Goal: Task Accomplishment & Management: Manage account settings

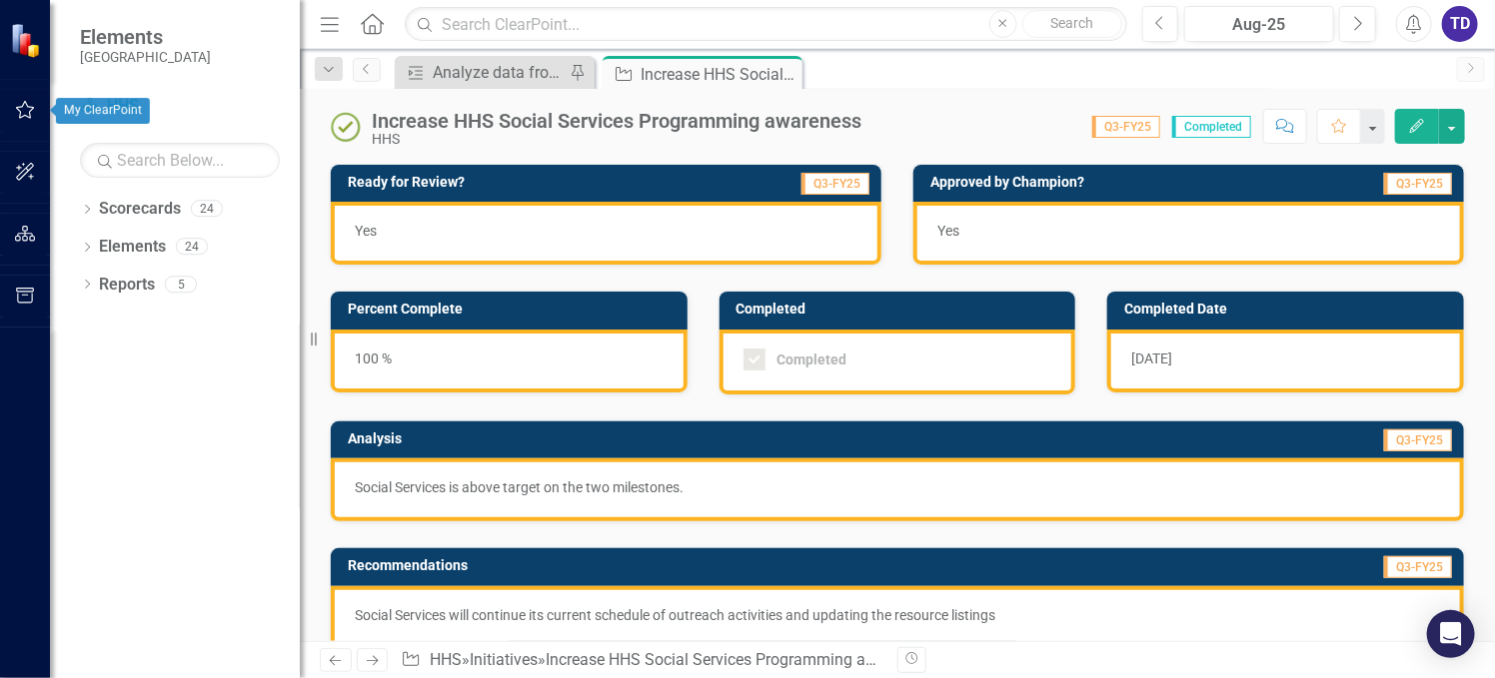
click at [16, 102] on icon "button" at bounding box center [25, 110] width 21 height 16
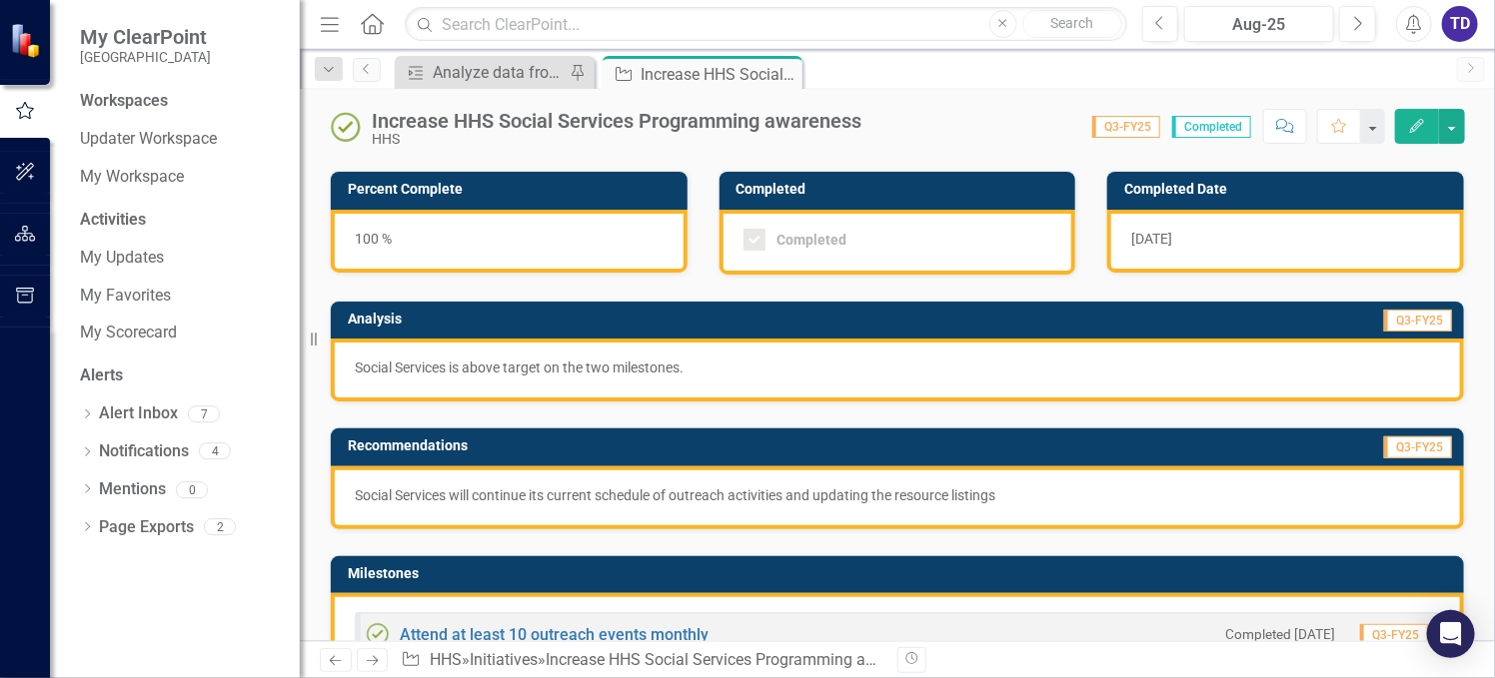
scroll to position [267, 0]
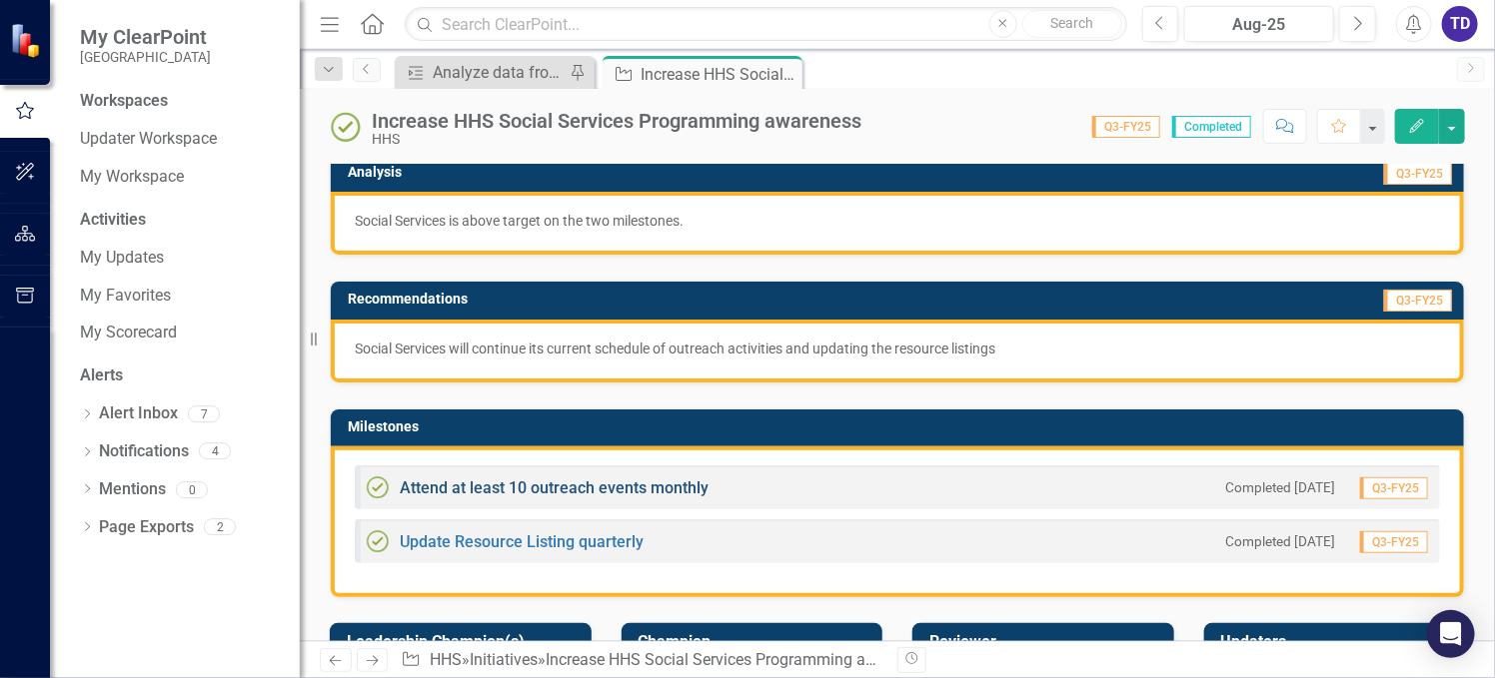
click at [594, 480] on link "Attend at least 10 outreach events monthly" at bounding box center [554, 488] width 309 height 19
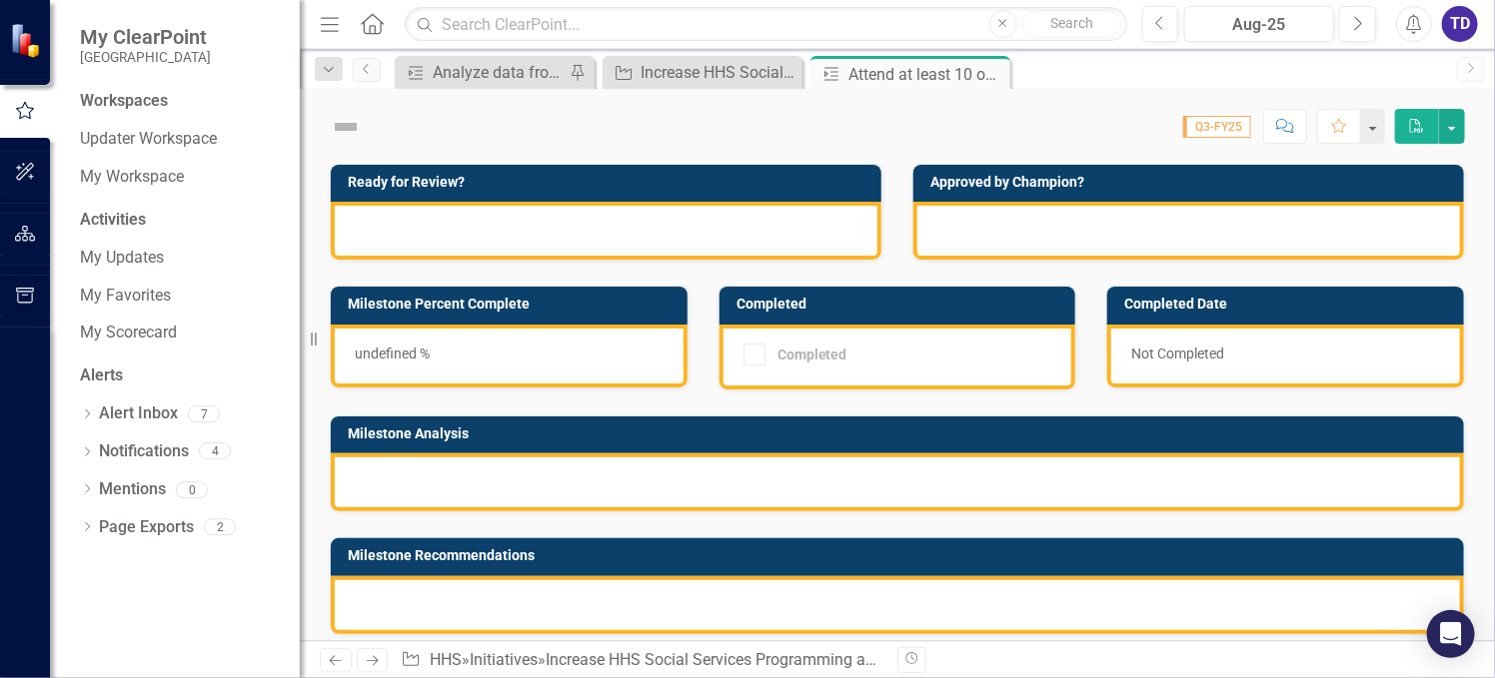
checkbox input "true"
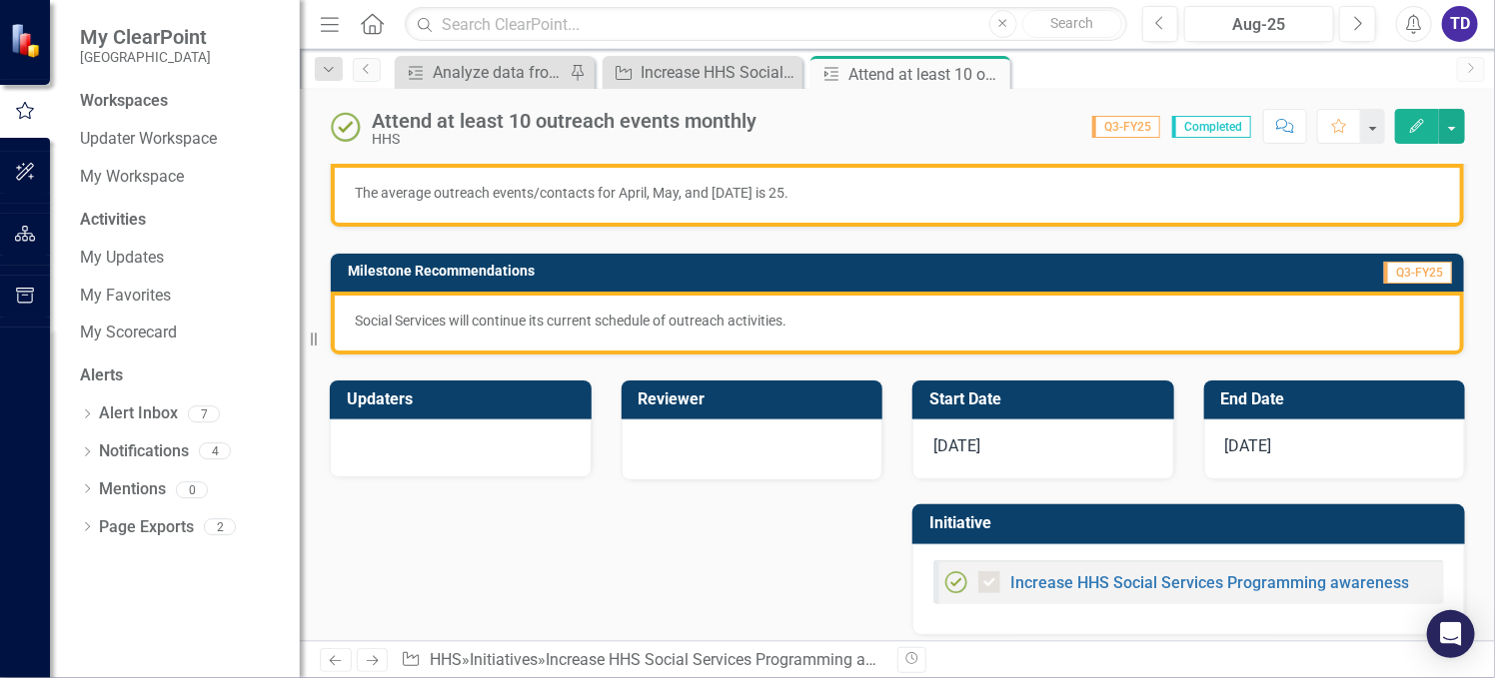
scroll to position [304, 0]
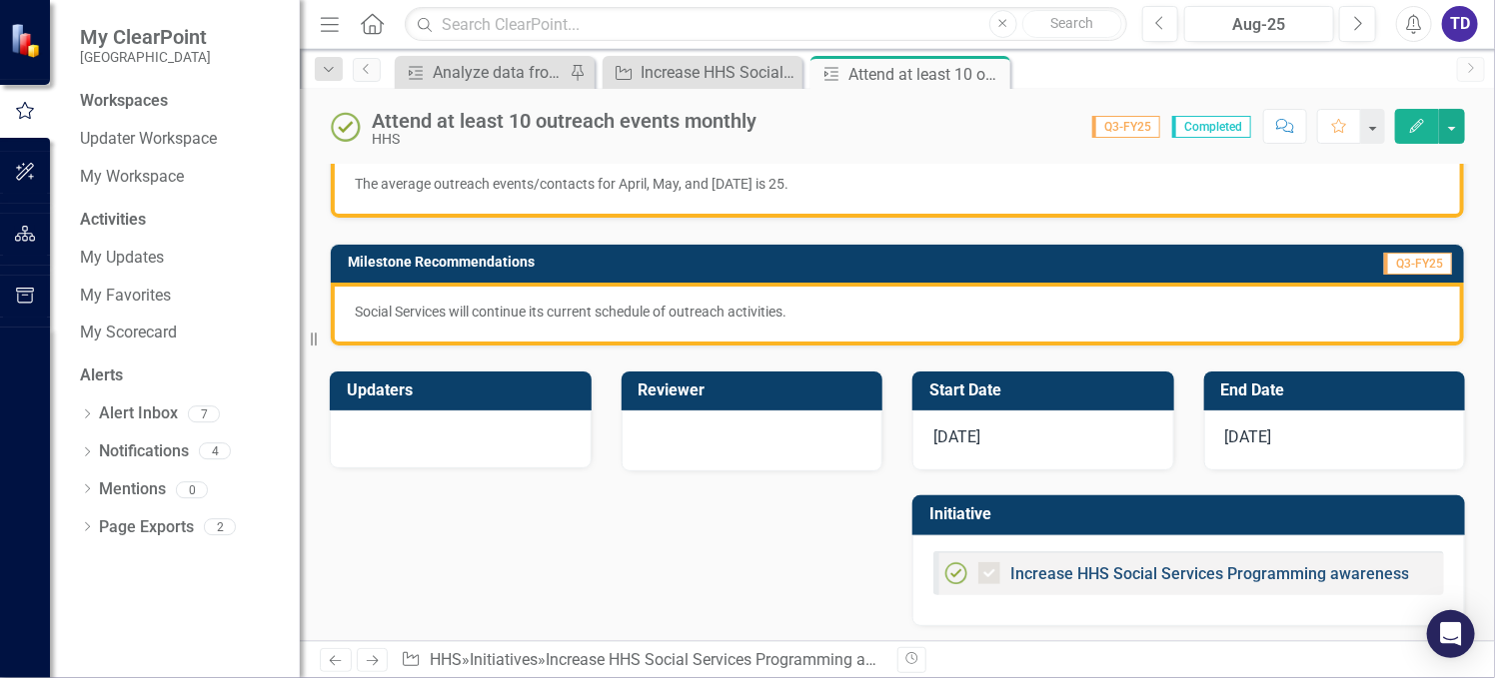
click at [1122, 565] on link "Increase HHS Social Services Programming awareness" at bounding box center [1209, 574] width 399 height 19
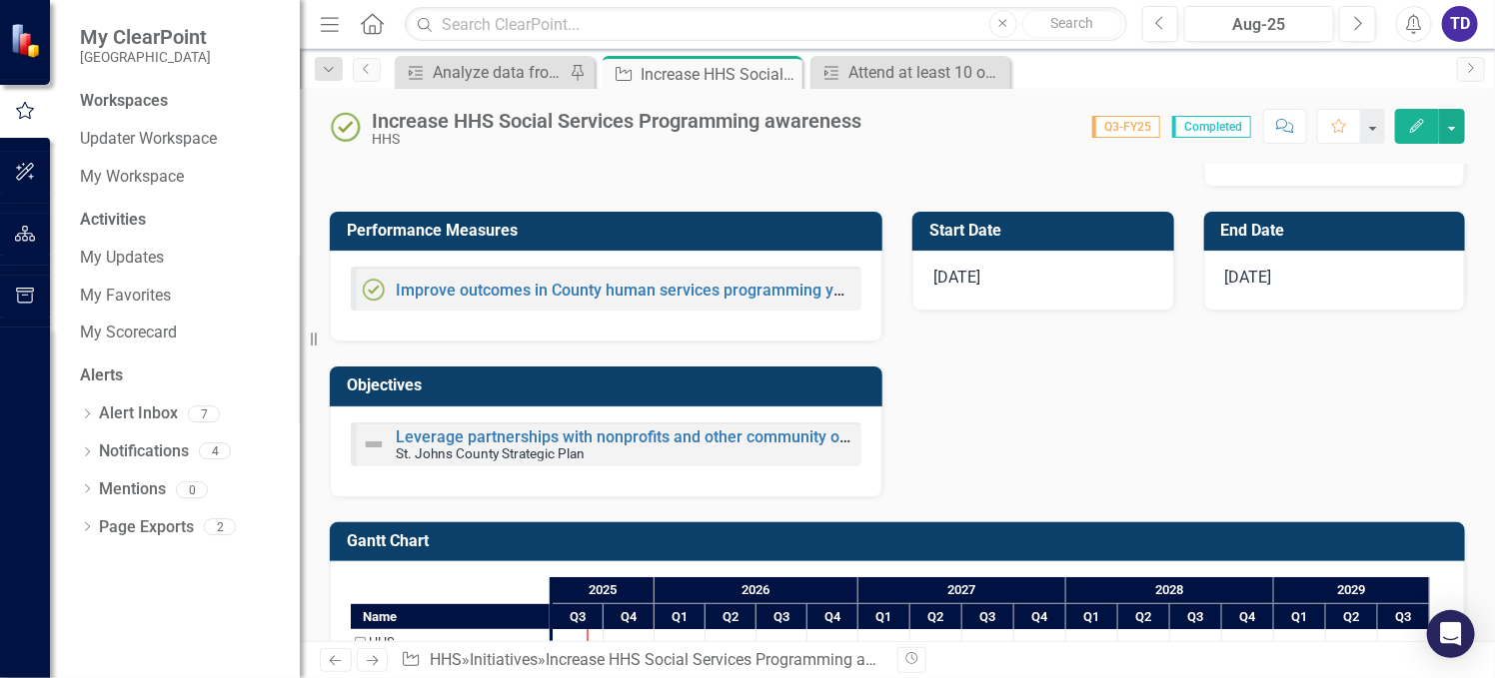
scroll to position [707, 0]
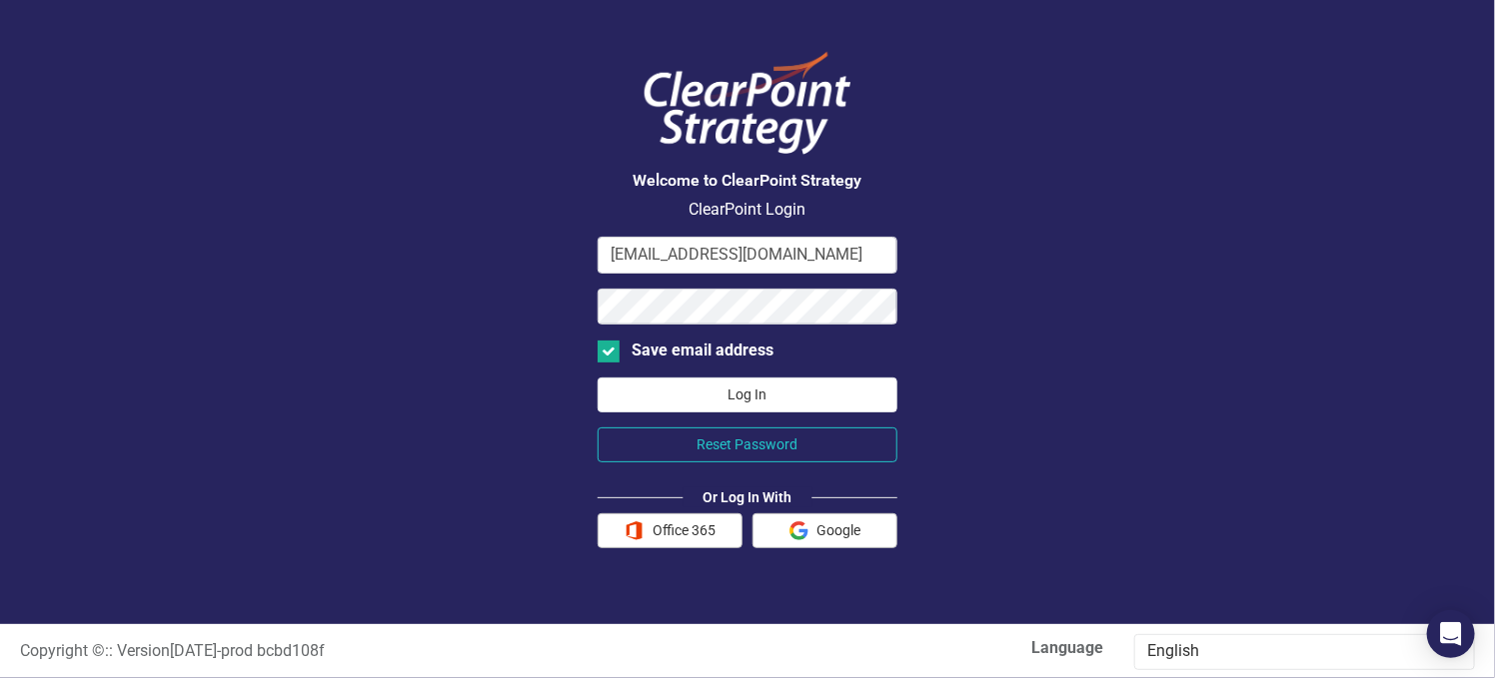
click at [750, 404] on button "Log In" at bounding box center [748, 395] width 300 height 35
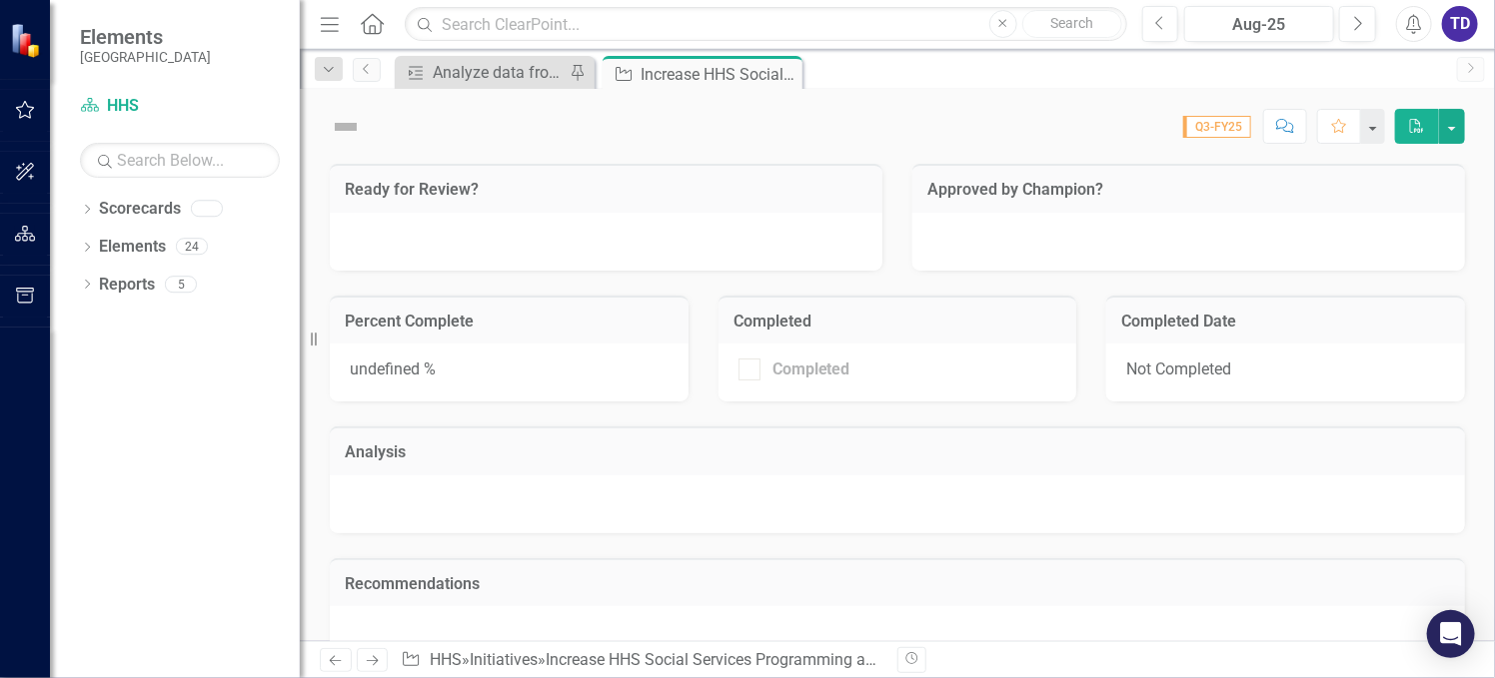
checkbox input "true"
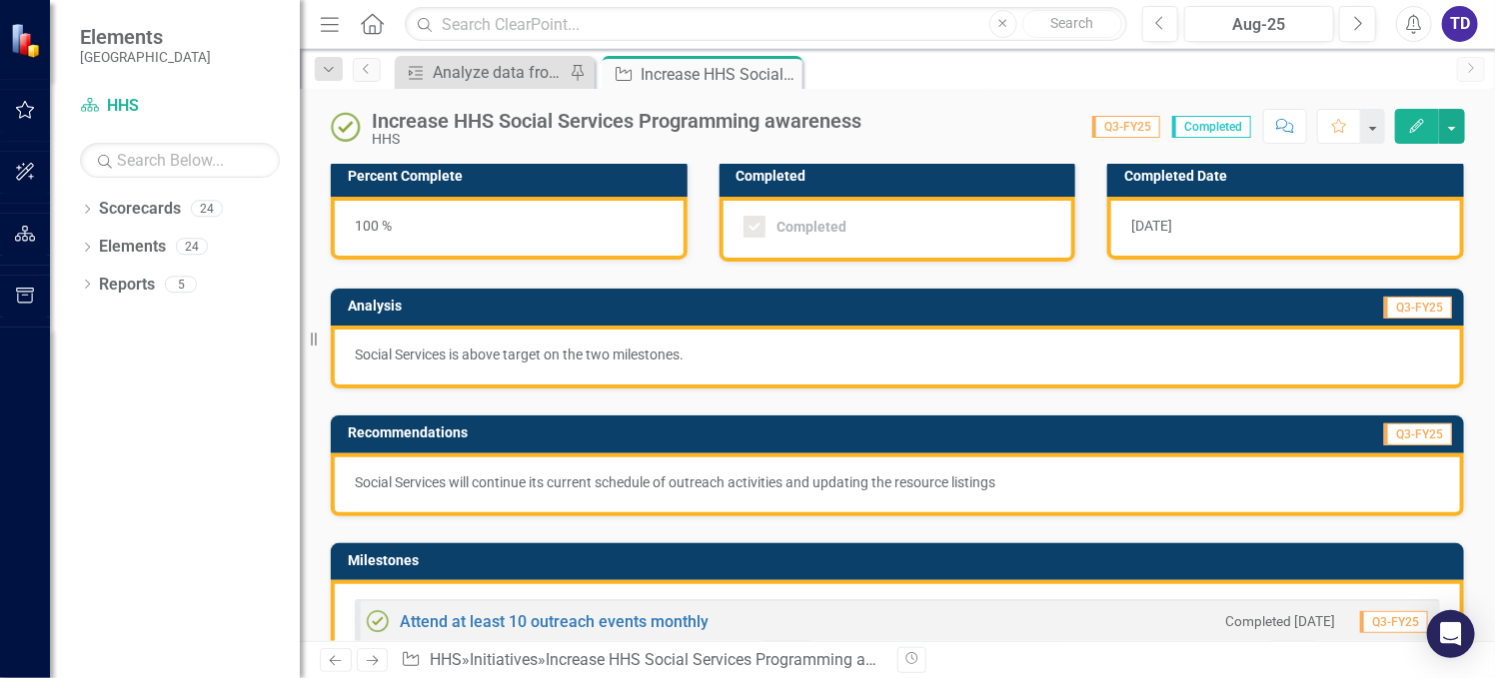
scroll to position [267, 0]
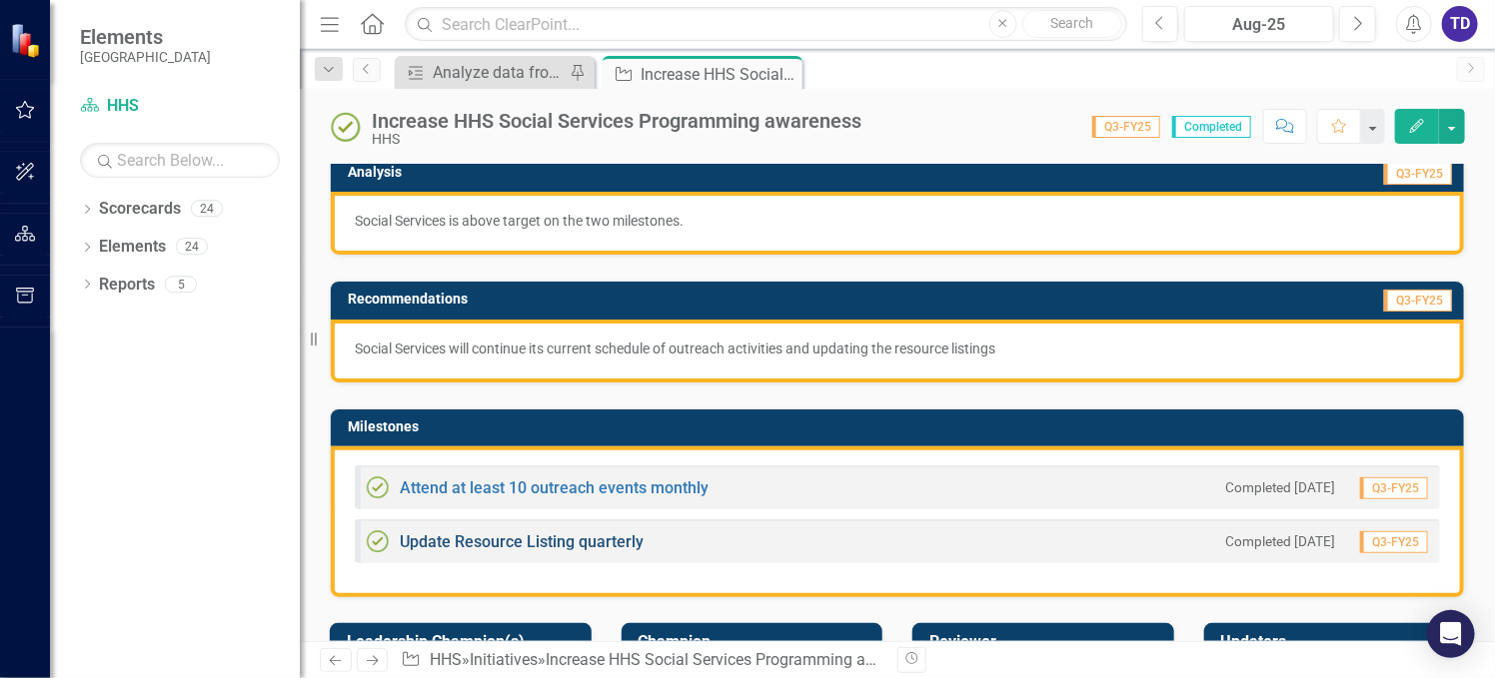
click at [485, 541] on link "Update Resource Listing quarterly" at bounding box center [522, 542] width 244 height 19
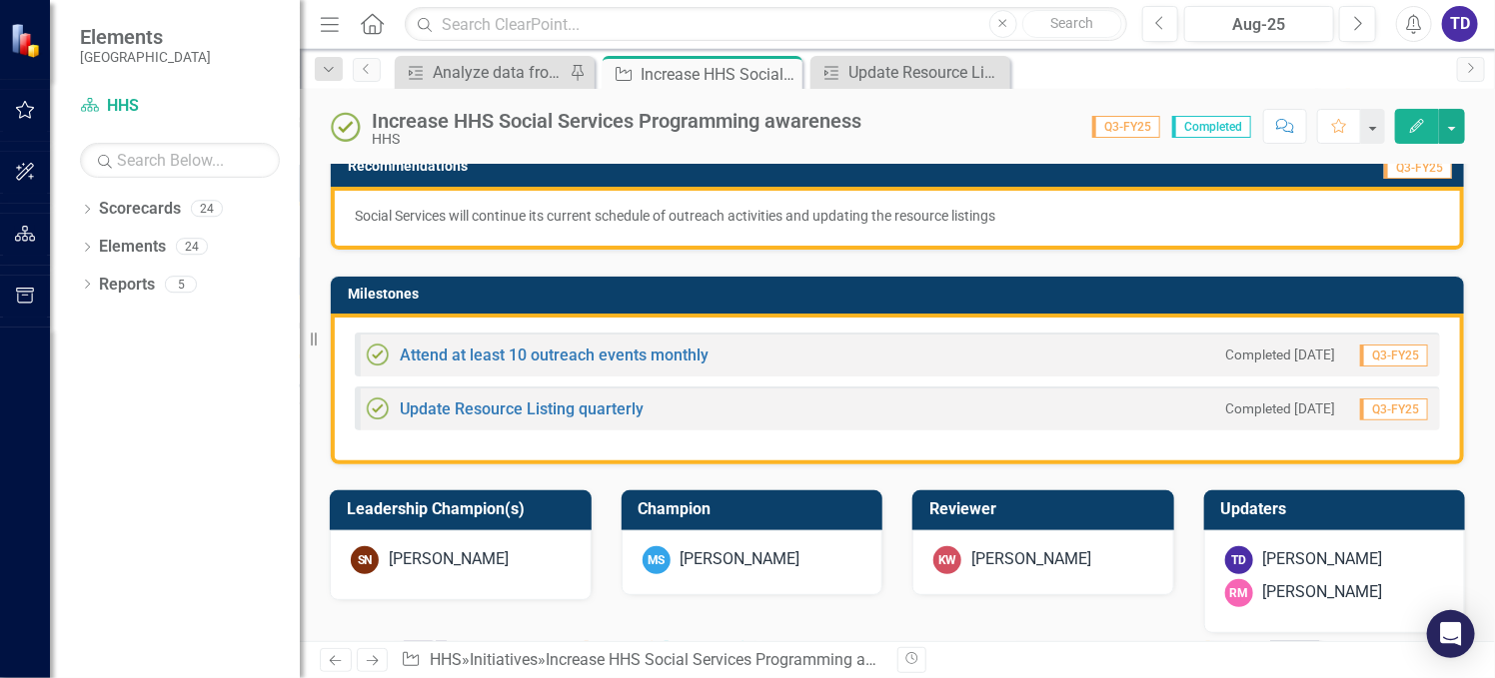
scroll to position [533, 0]
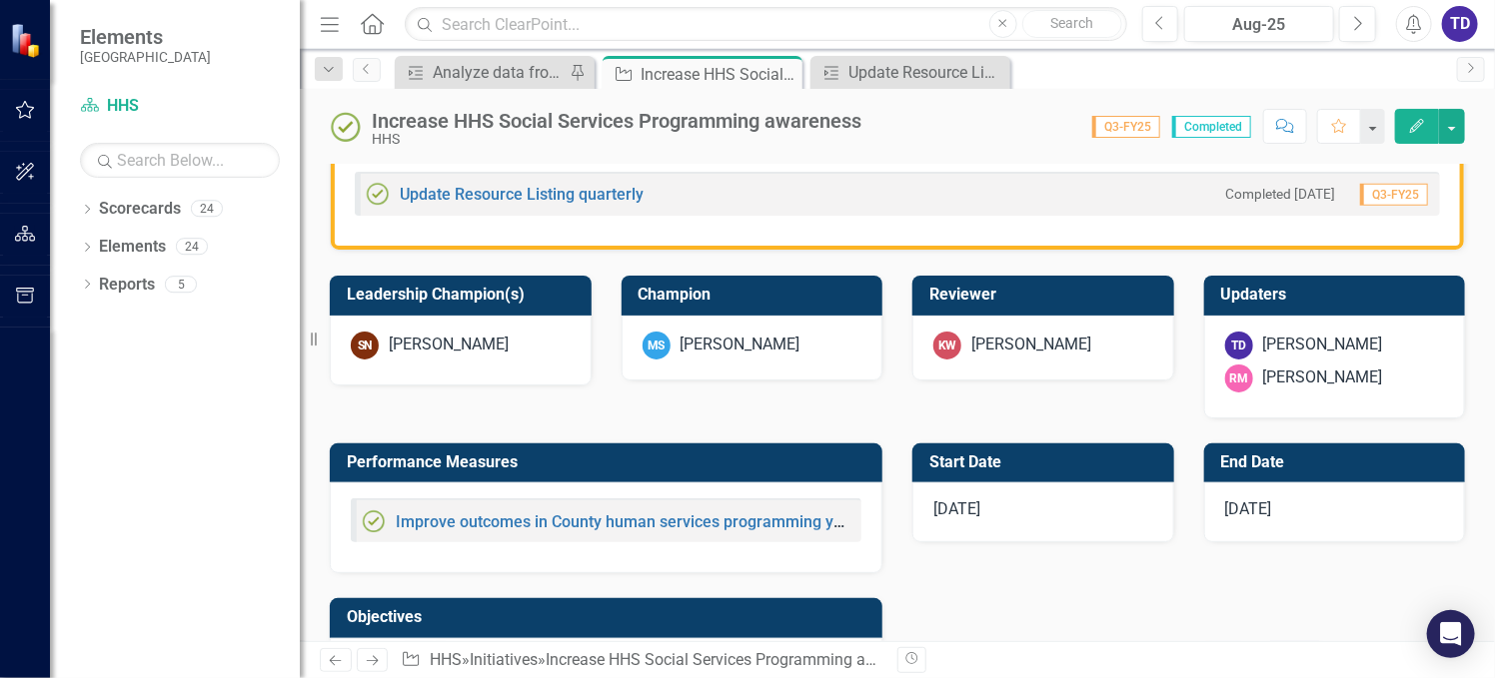
scroll to position [665, 0]
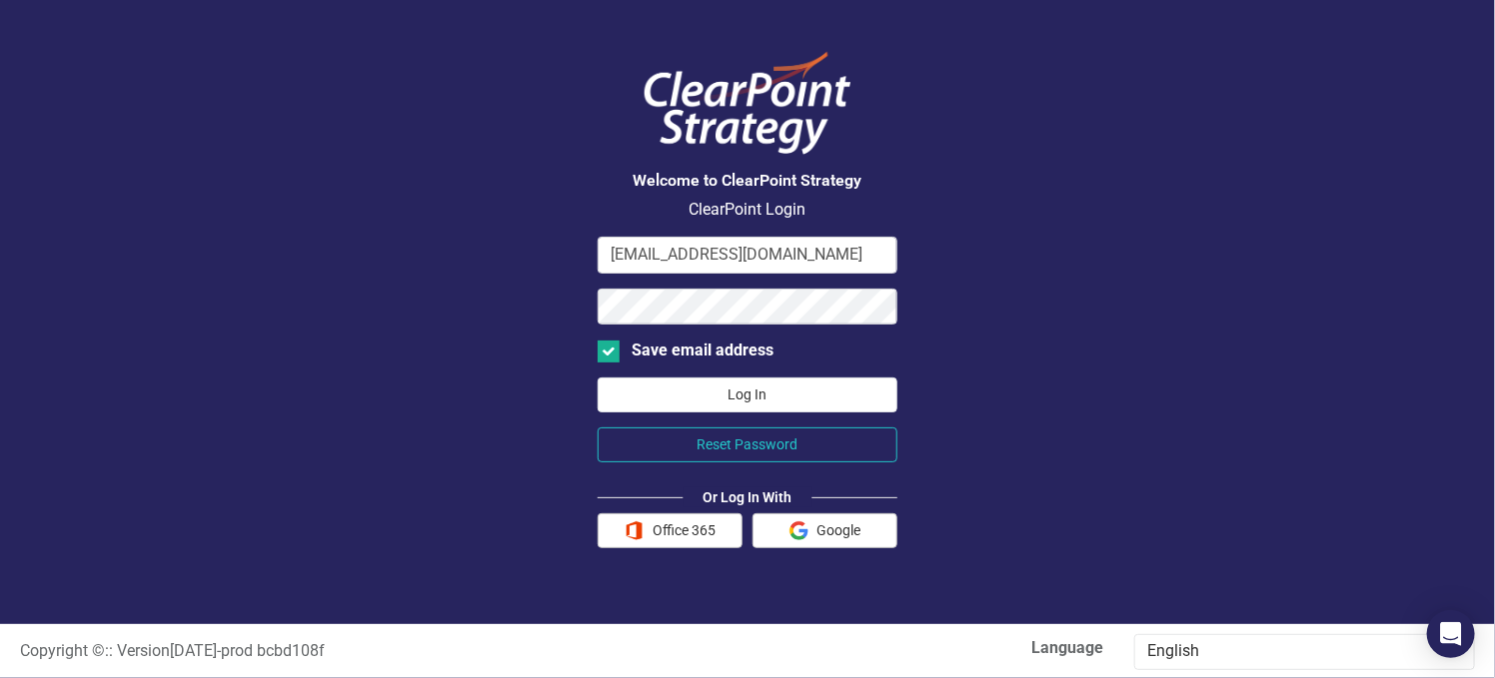
click at [686, 404] on button "Log In" at bounding box center [748, 395] width 300 height 35
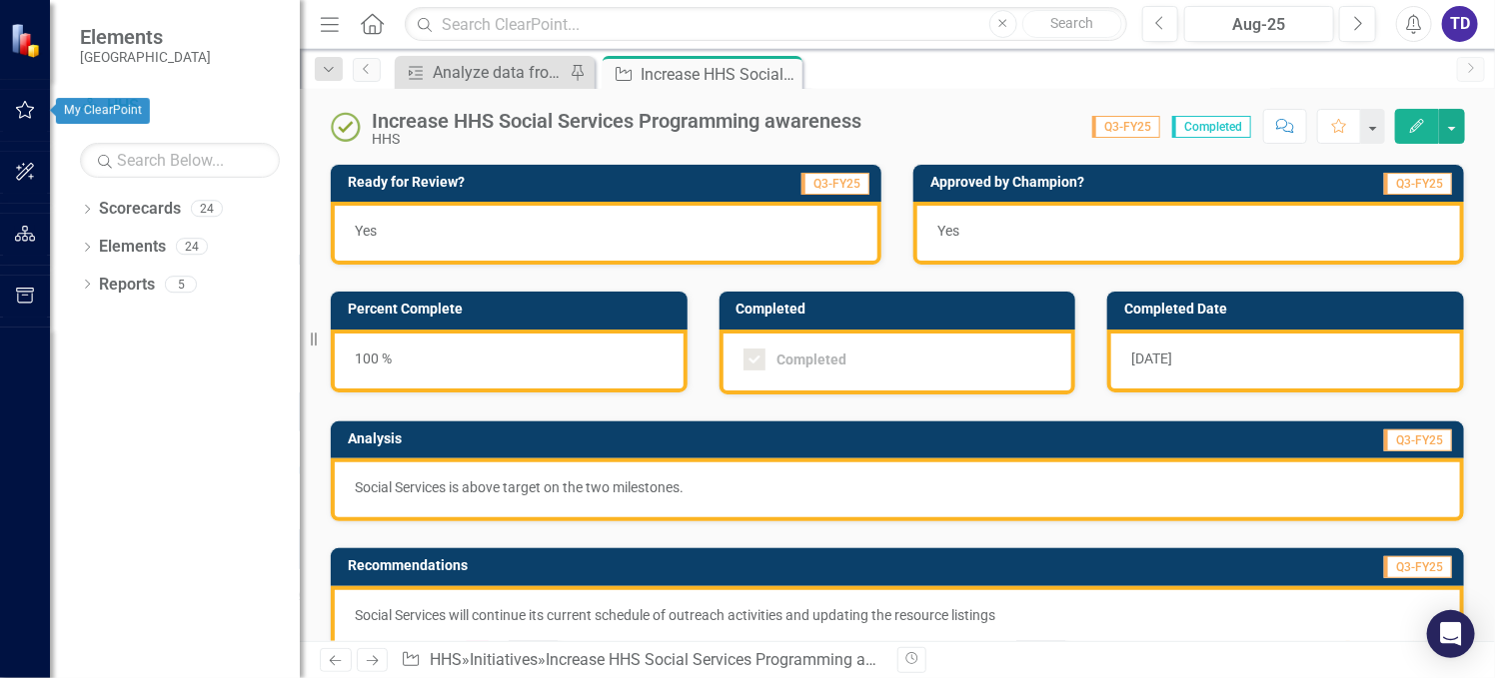
click at [15, 111] on icon "button" at bounding box center [25, 110] width 21 height 16
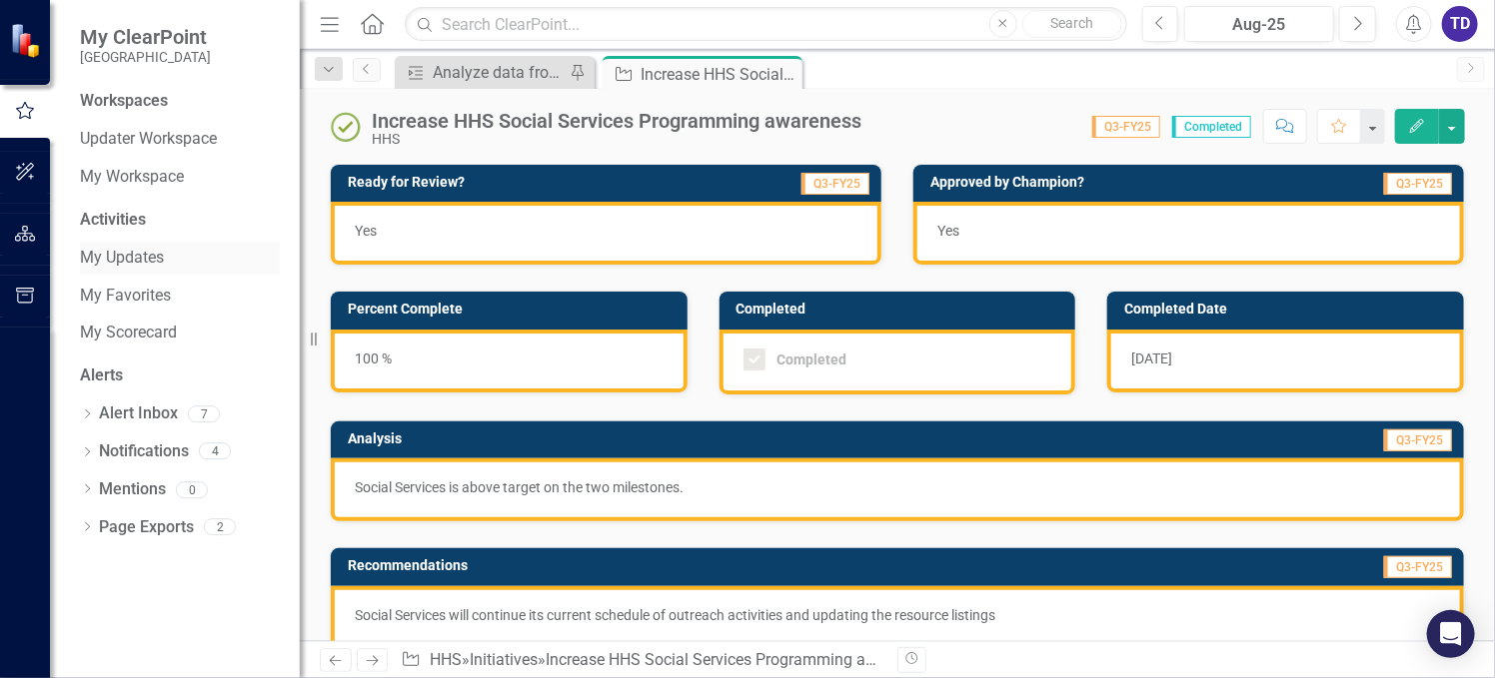
click at [145, 252] on link "My Updates" at bounding box center [180, 258] width 200 height 23
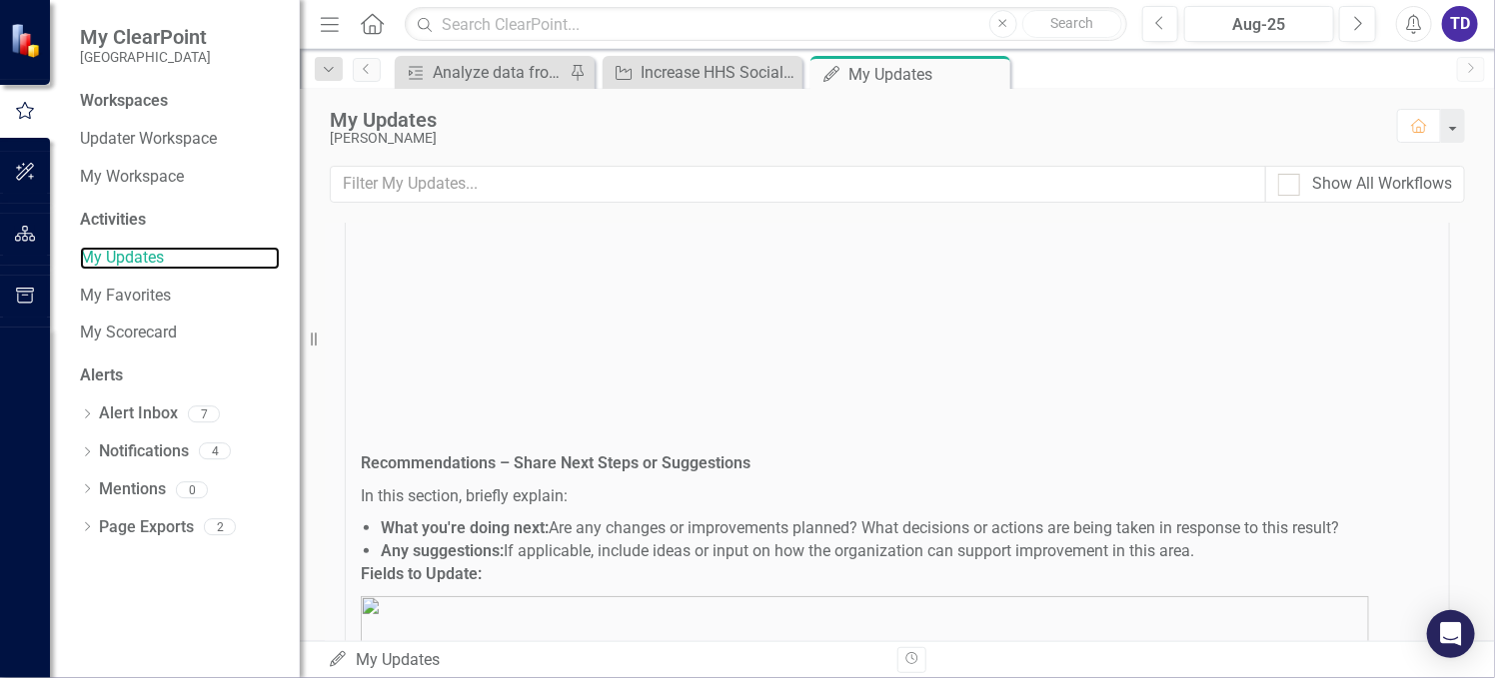
scroll to position [635, 0]
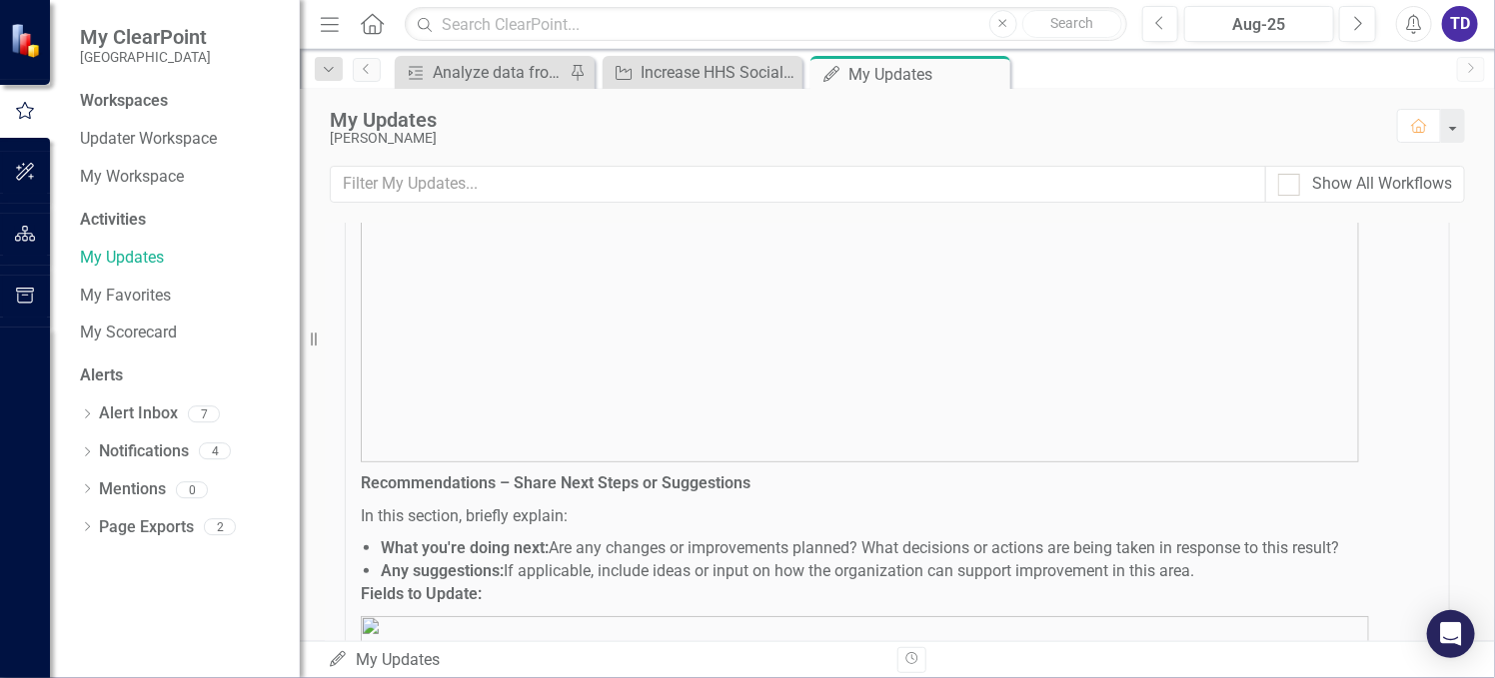
click at [28, 109] on icon "button" at bounding box center [25, 111] width 22 height 18
click at [118, 257] on link "My Updates" at bounding box center [180, 258] width 200 height 23
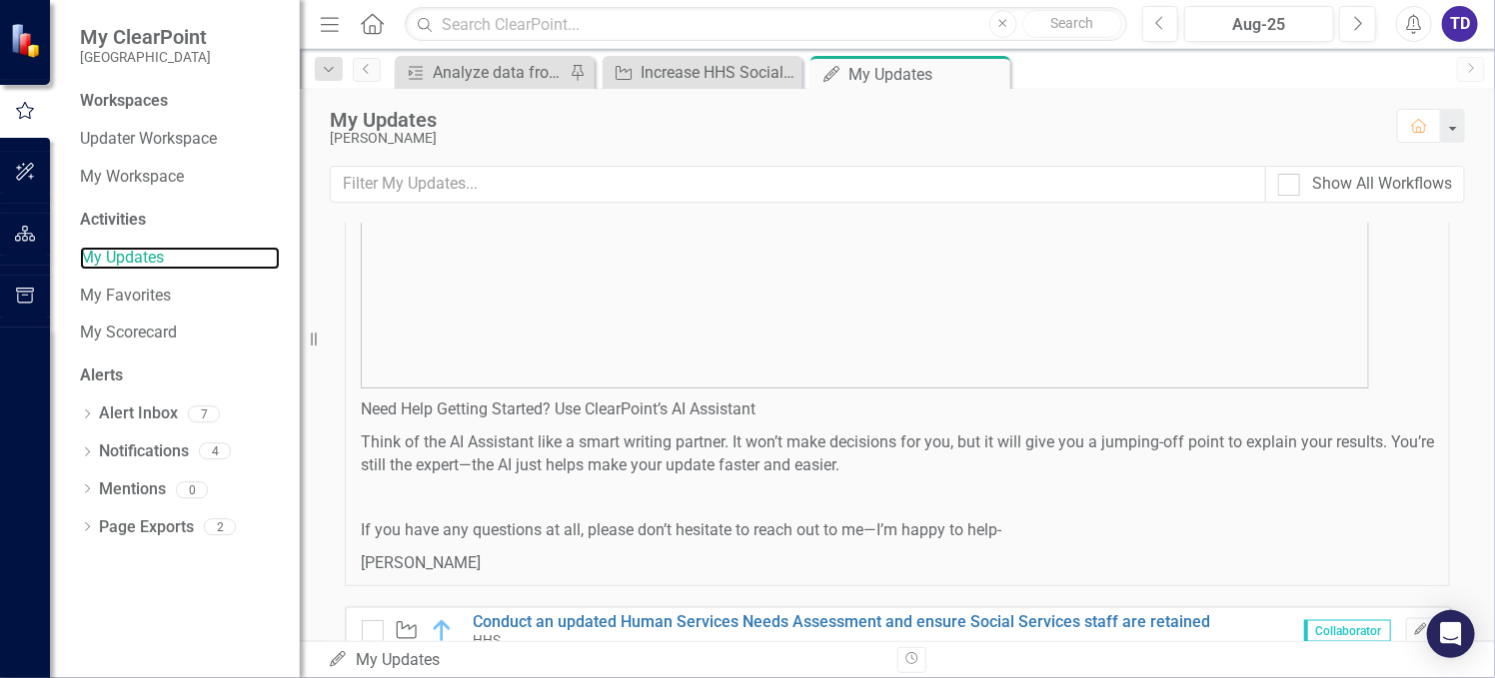
scroll to position [1300, 0]
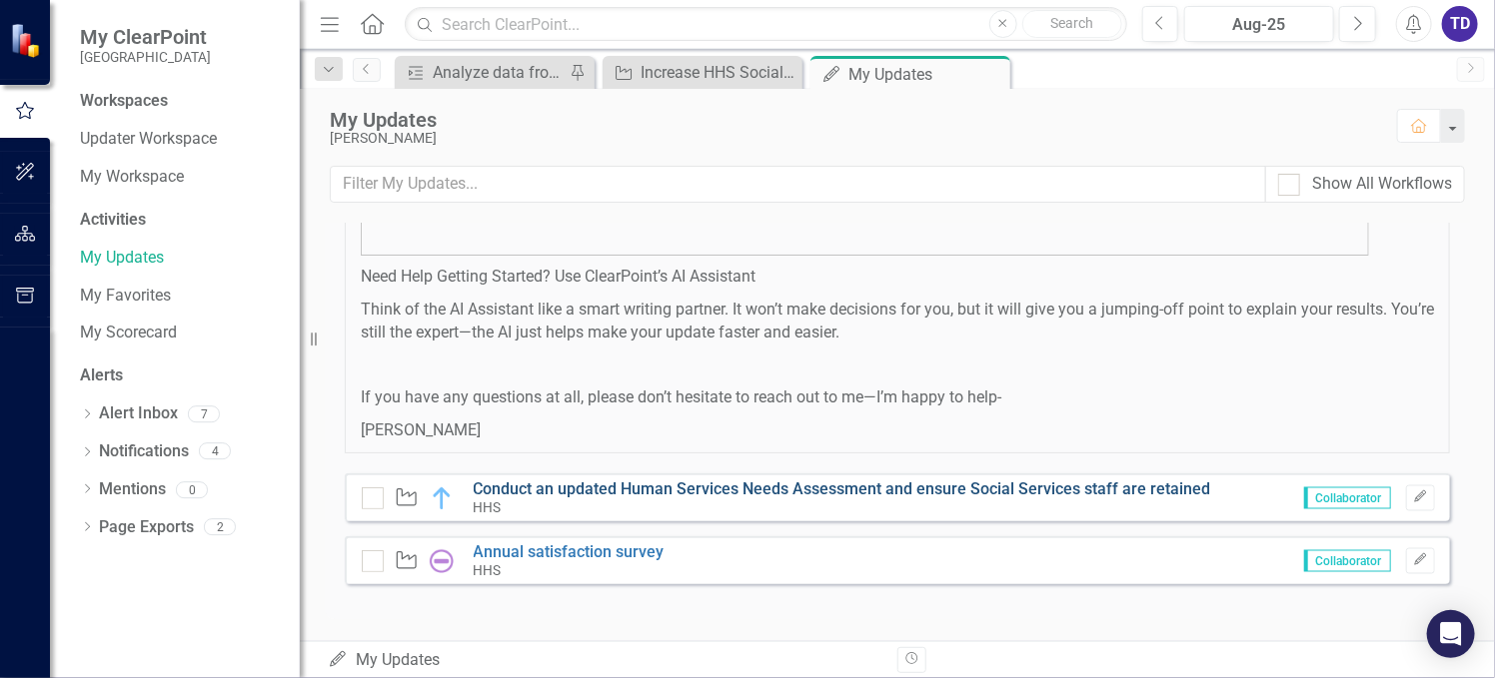
click at [827, 485] on link "Conduct an updated Human Services Needs Assessment and ensure Social Services s…" at bounding box center [842, 489] width 737 height 19
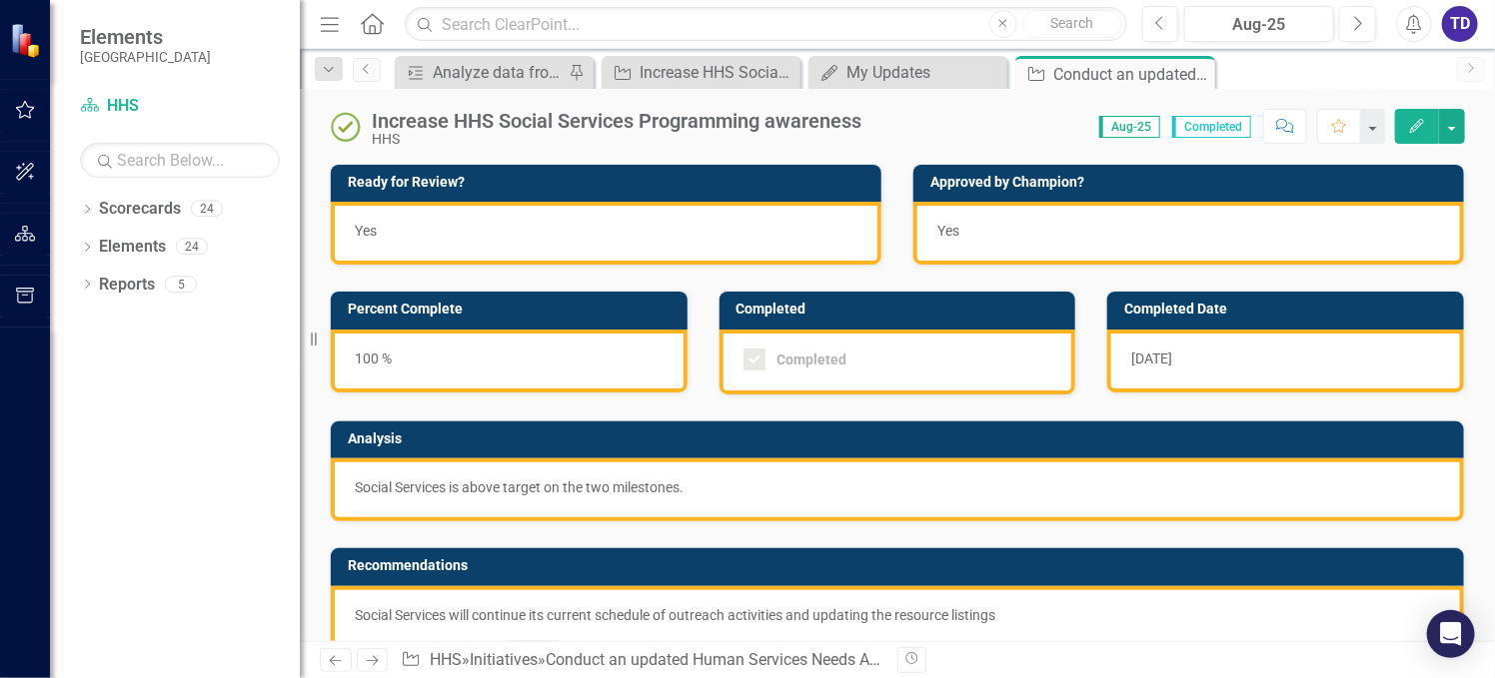
checkbox input "false"
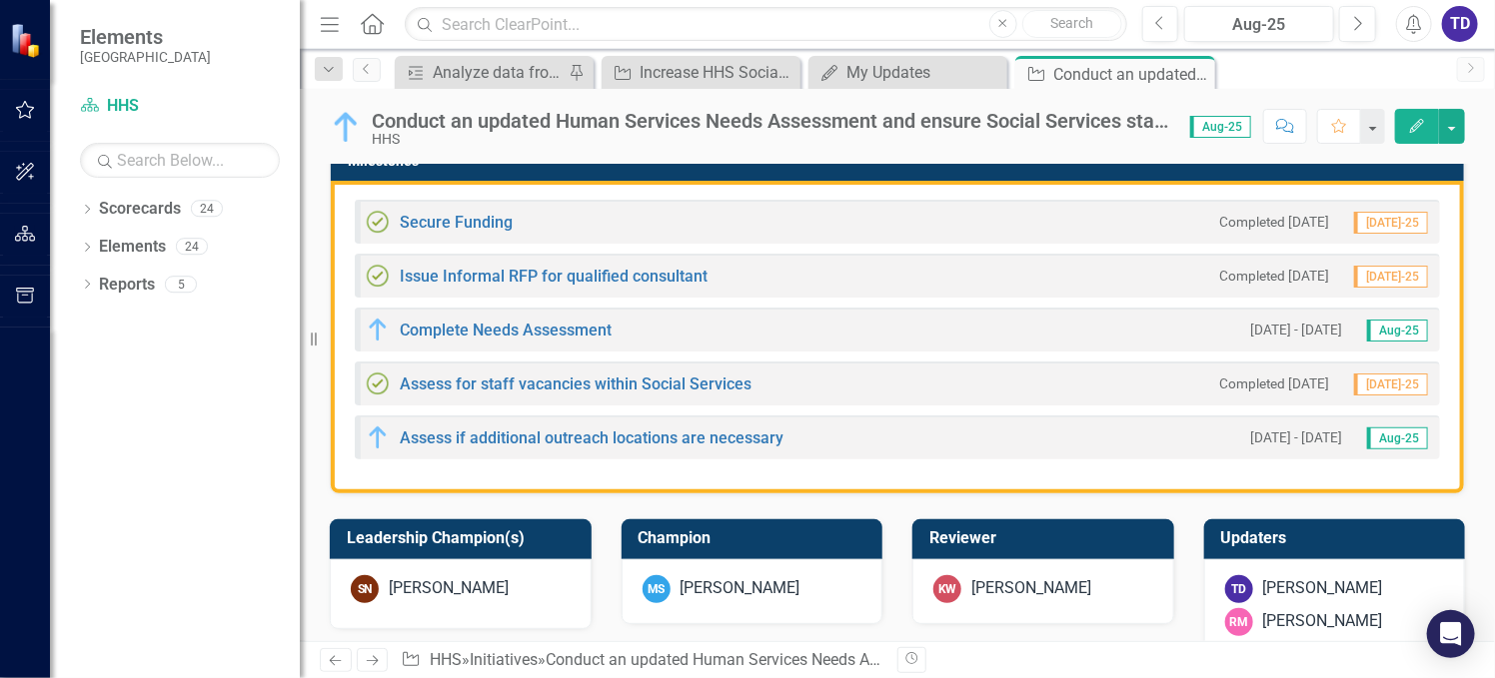
scroll to position [533, 0]
click at [571, 337] on div "Complete Needs Assessment" at bounding box center [489, 330] width 246 height 24
click at [568, 328] on link "Complete Needs Assessment" at bounding box center [506, 330] width 212 height 19
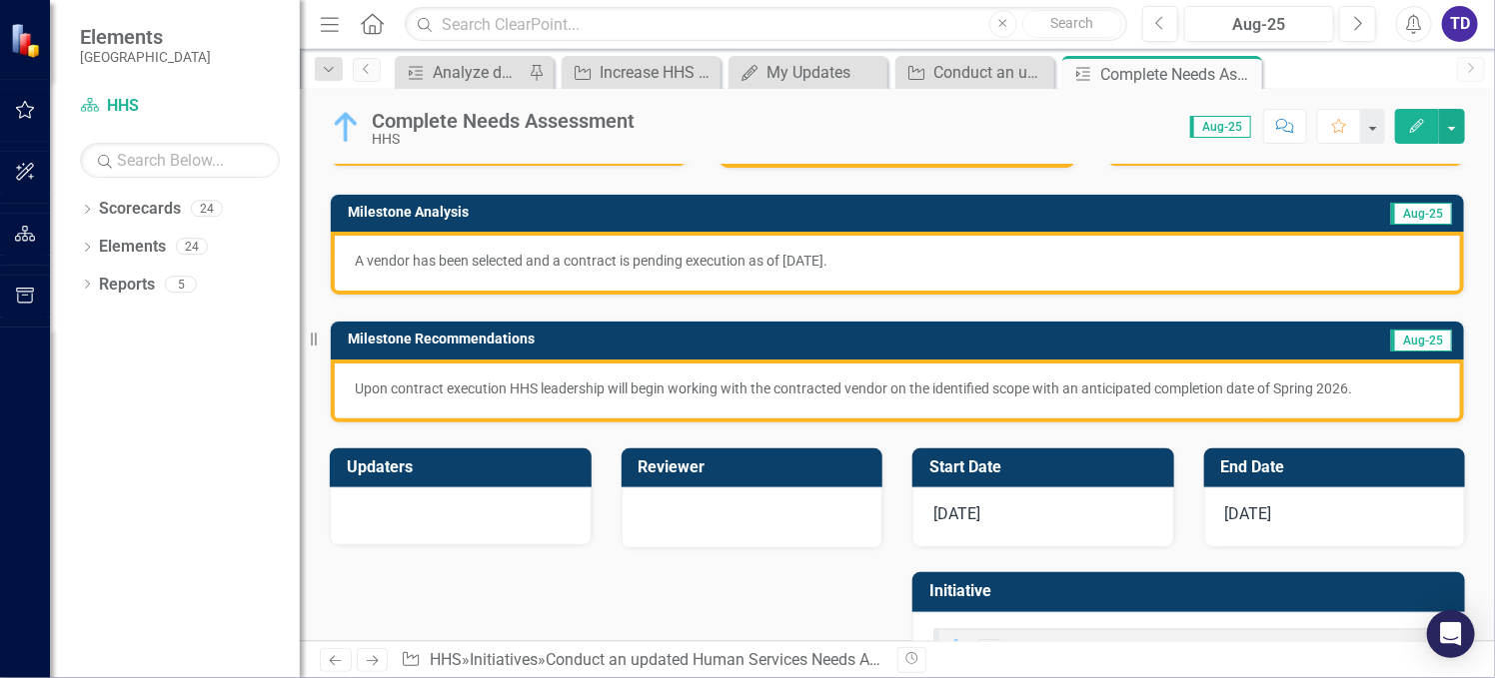
scroll to position [304, 0]
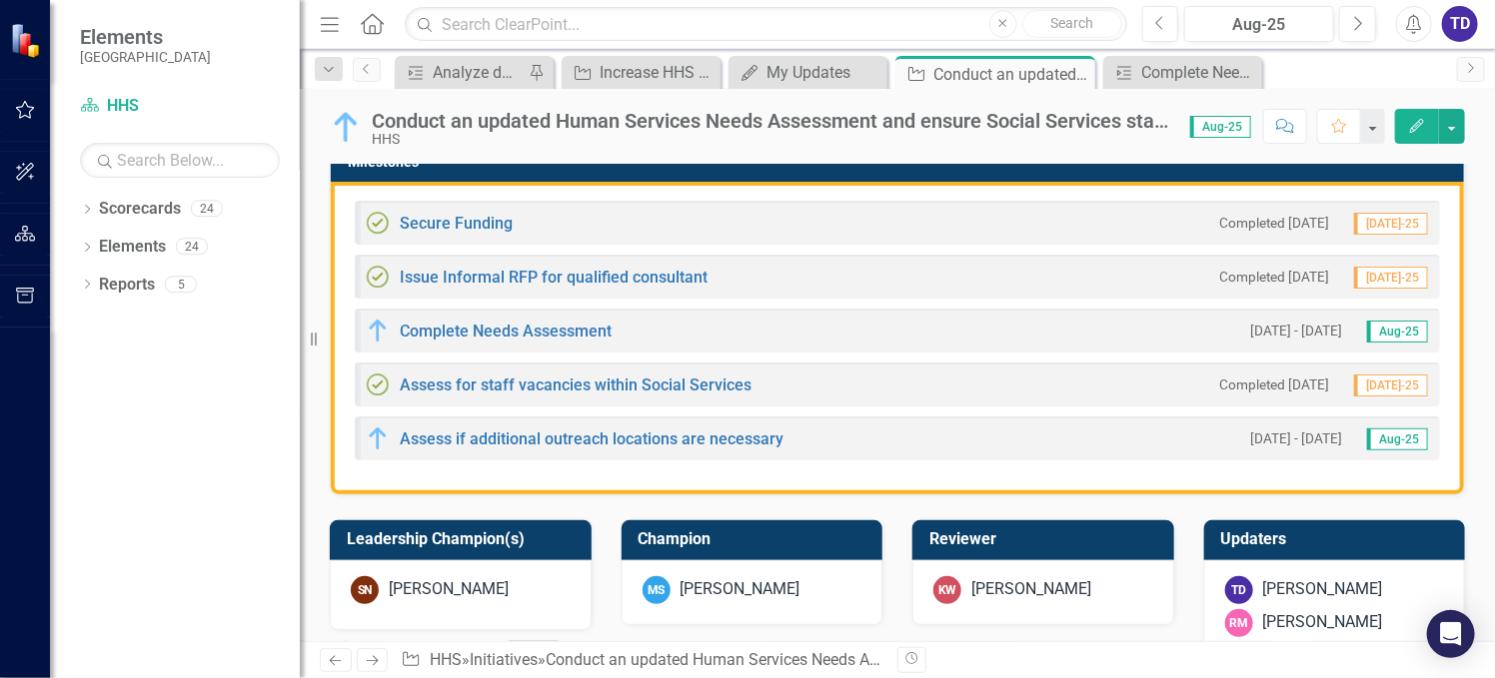
scroll to position [533, 0]
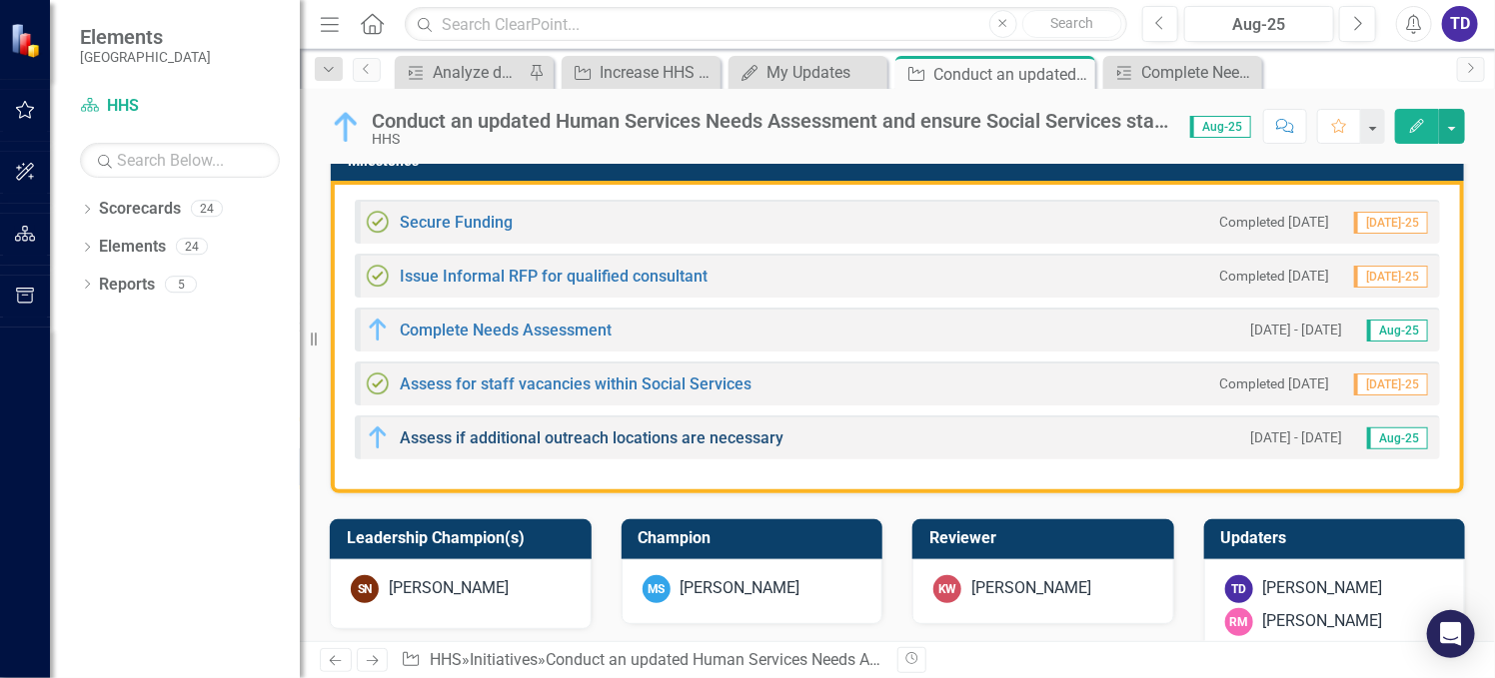
click at [687, 440] on link "Assess if additional outreach locations are necessary" at bounding box center [592, 438] width 384 height 19
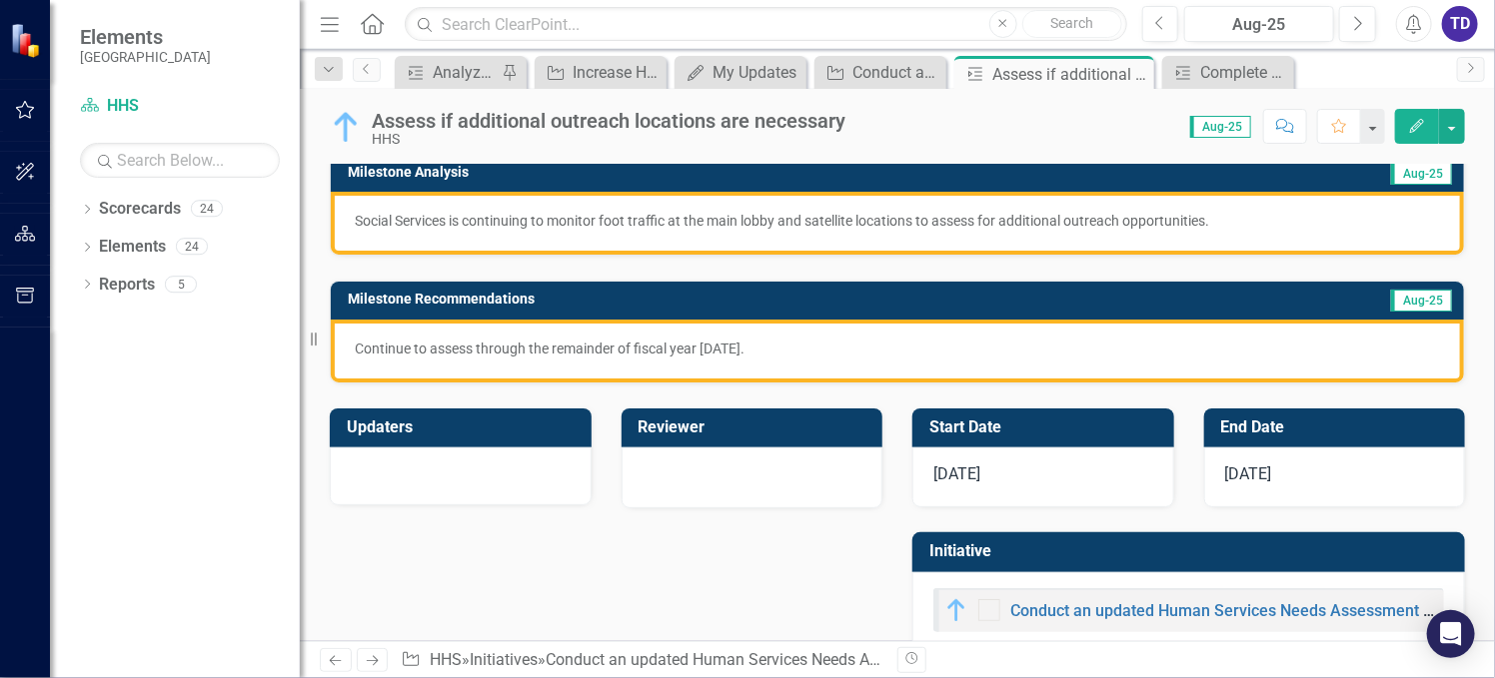
scroll to position [267, 0]
click at [21, 109] on icon "button" at bounding box center [25, 110] width 21 height 16
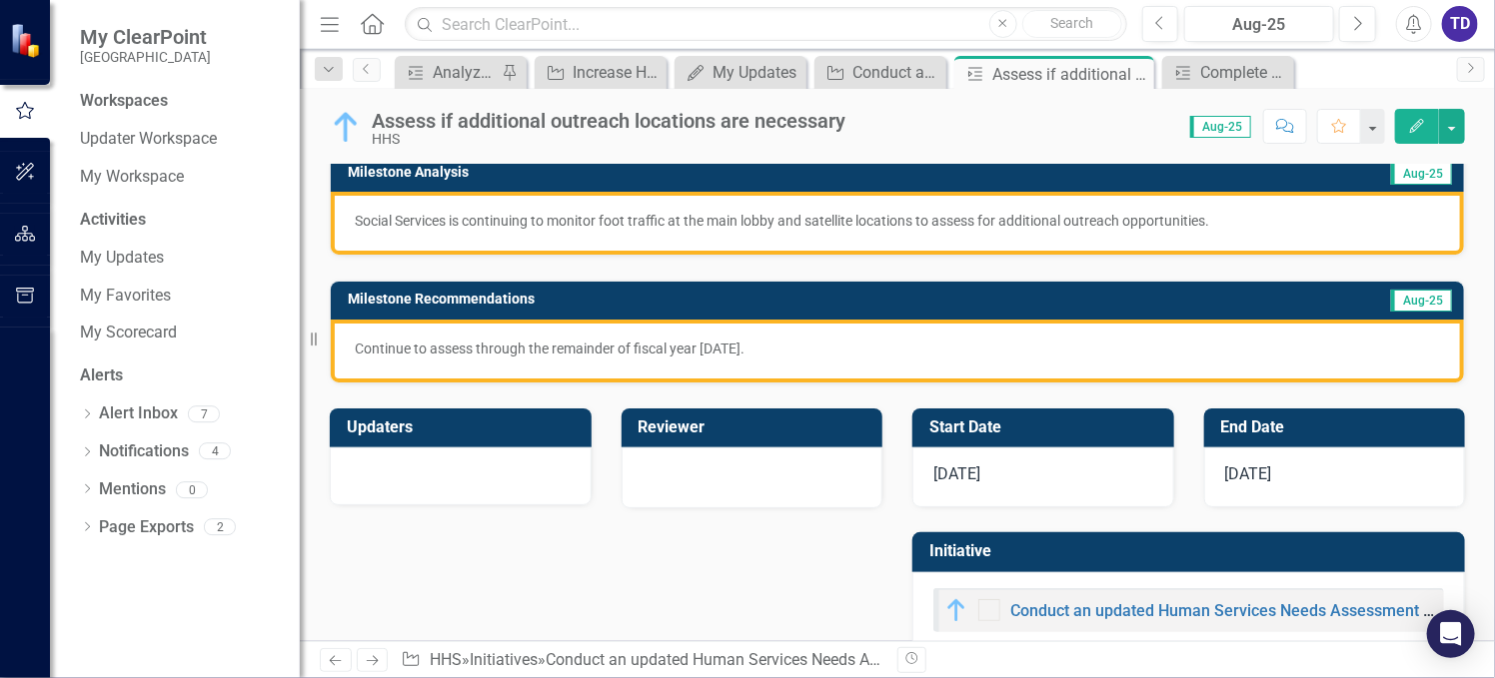
click at [142, 106] on div "Workspaces" at bounding box center [124, 101] width 88 height 23
click at [116, 100] on div "Workspaces" at bounding box center [124, 101] width 88 height 23
click at [123, 174] on link "My Workspace" at bounding box center [180, 177] width 200 height 23
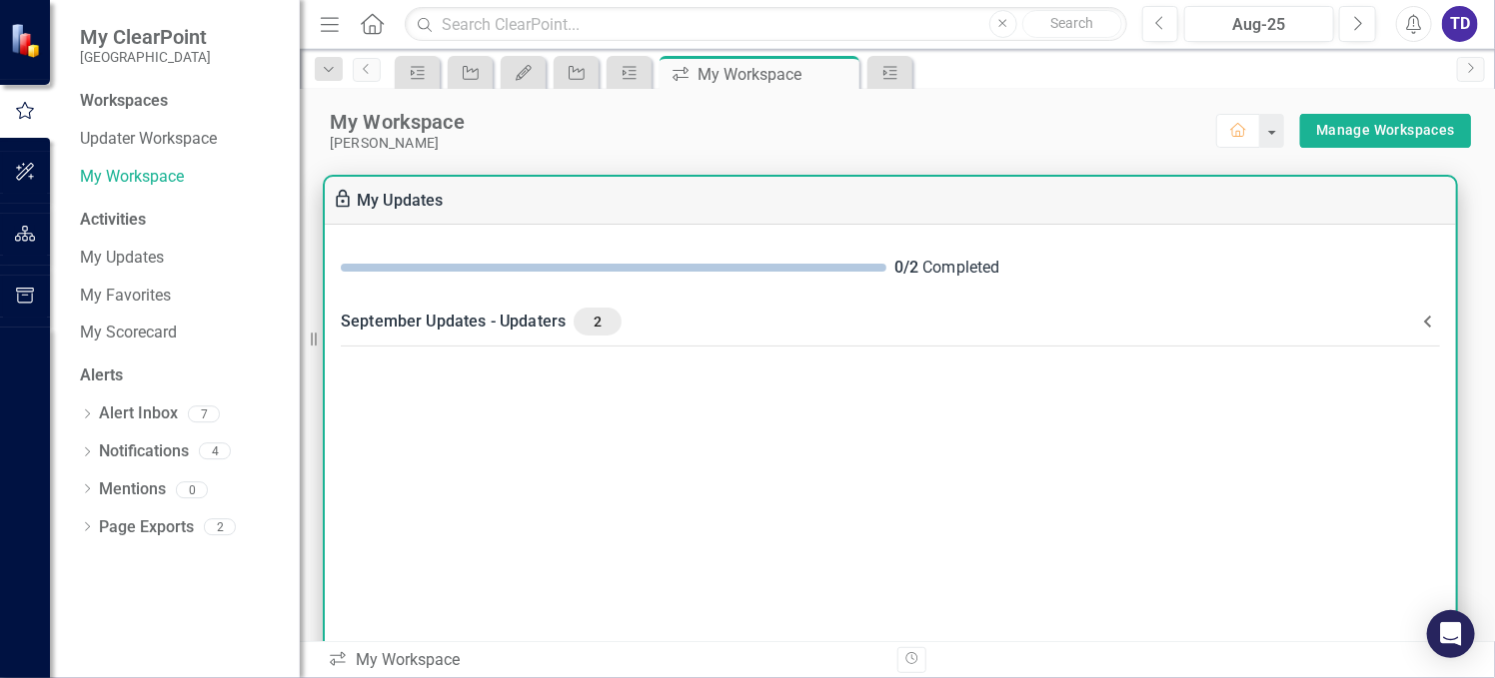
click at [510, 323] on div "September Updates - Updaters 2" at bounding box center [878, 322] width 1075 height 28
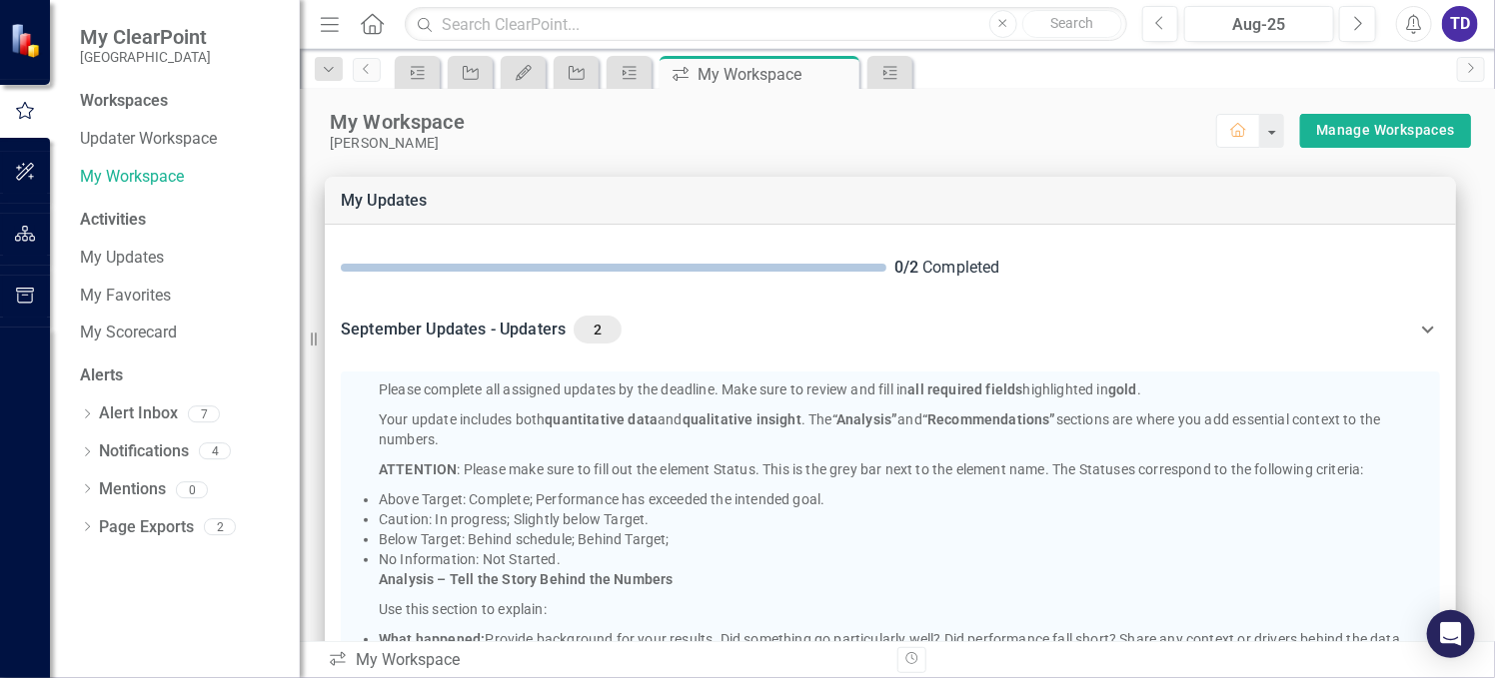
click at [136, 108] on div "Workspaces" at bounding box center [124, 101] width 88 height 23
click at [112, 248] on link "My Updates" at bounding box center [180, 258] width 200 height 23
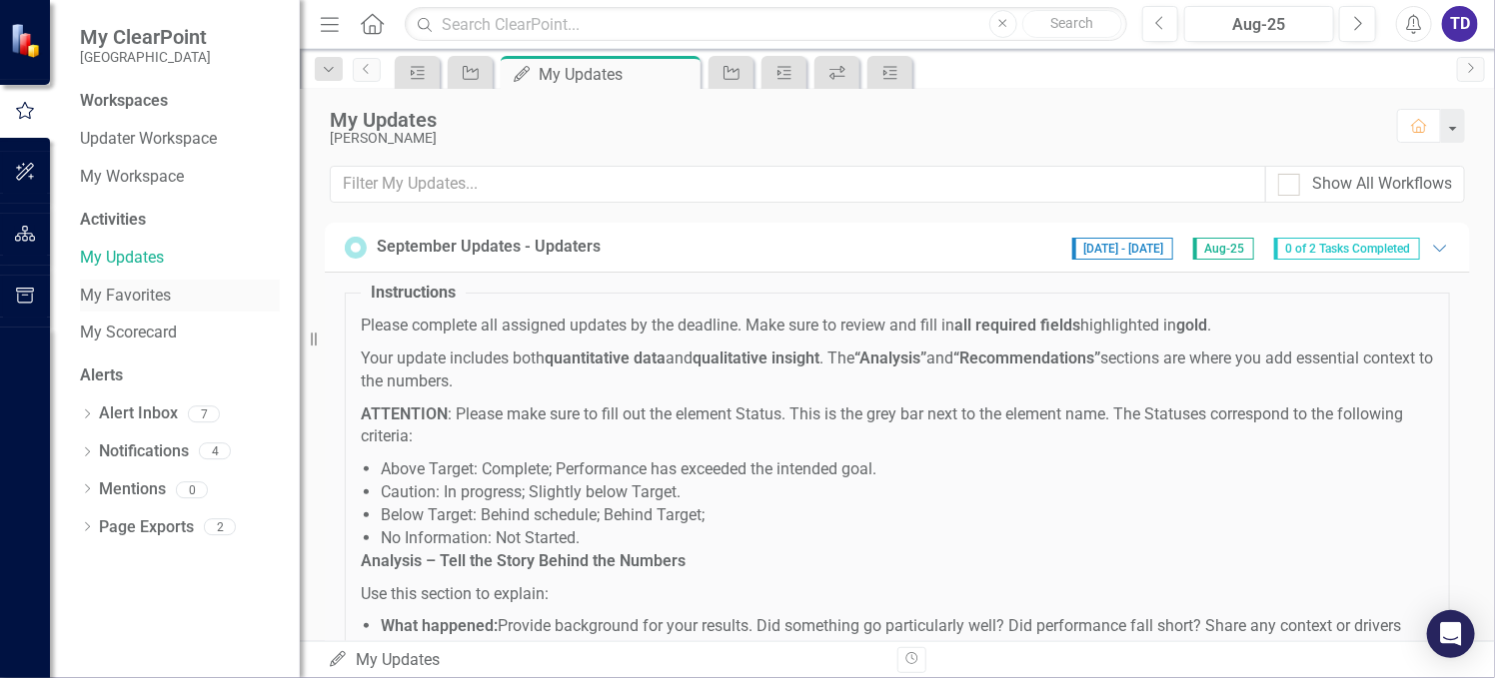
click at [140, 298] on link "My Favorites" at bounding box center [180, 296] width 200 height 23
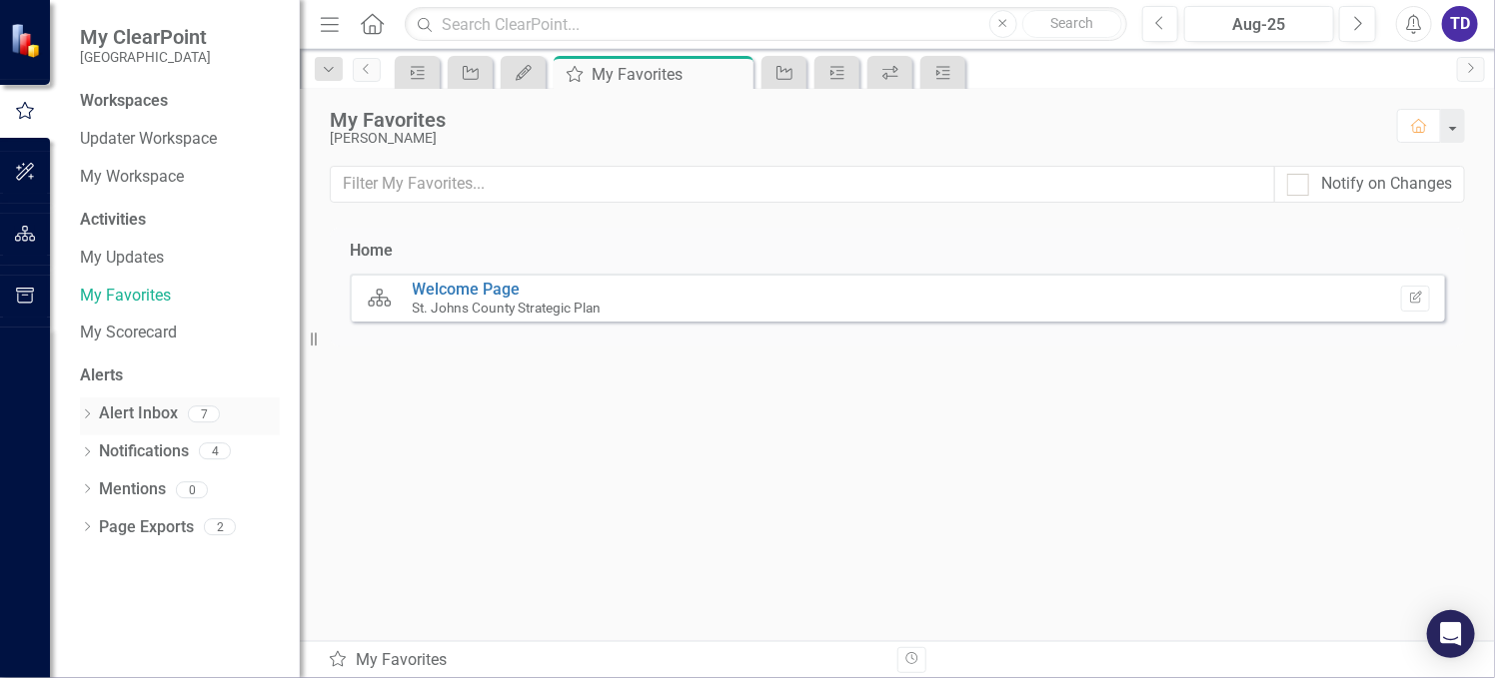
click at [126, 423] on link "Alert Inbox" at bounding box center [138, 414] width 79 height 23
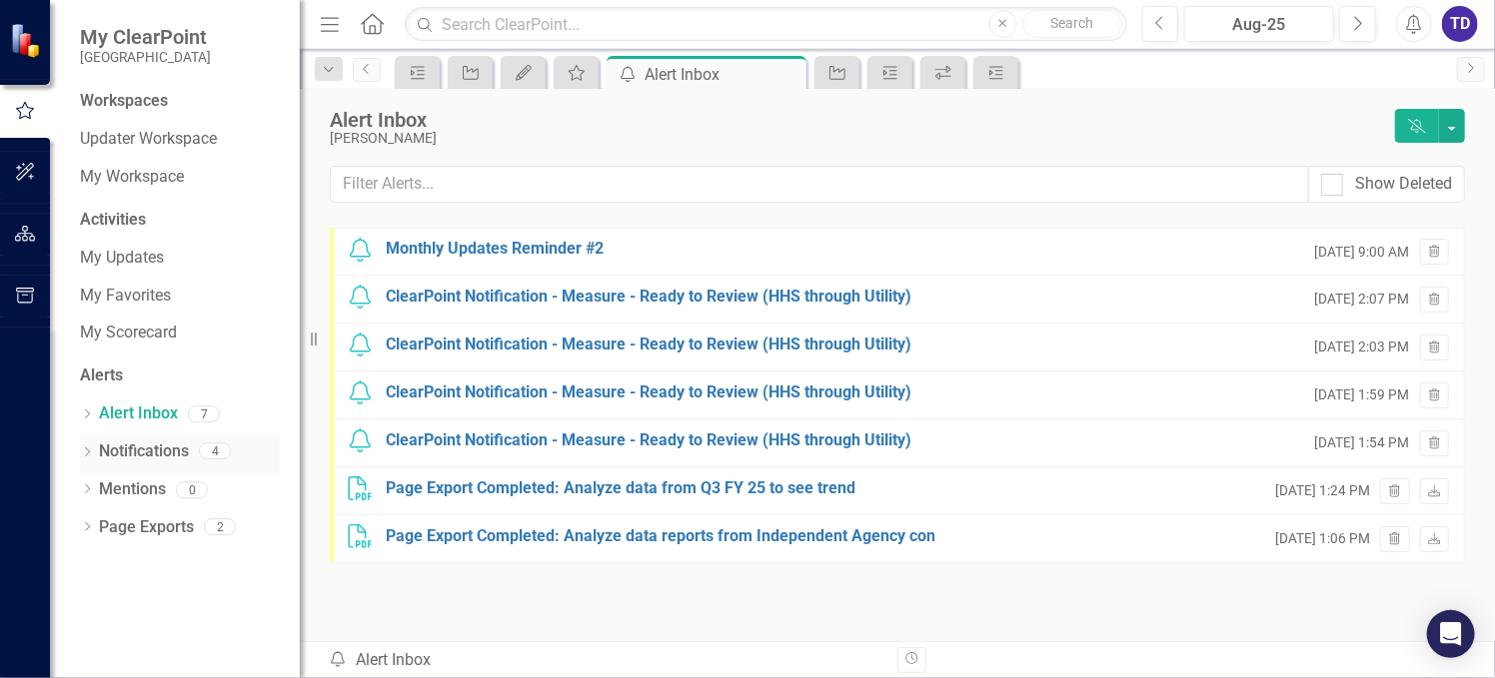
click at [140, 458] on link "Notifications" at bounding box center [144, 452] width 90 height 23
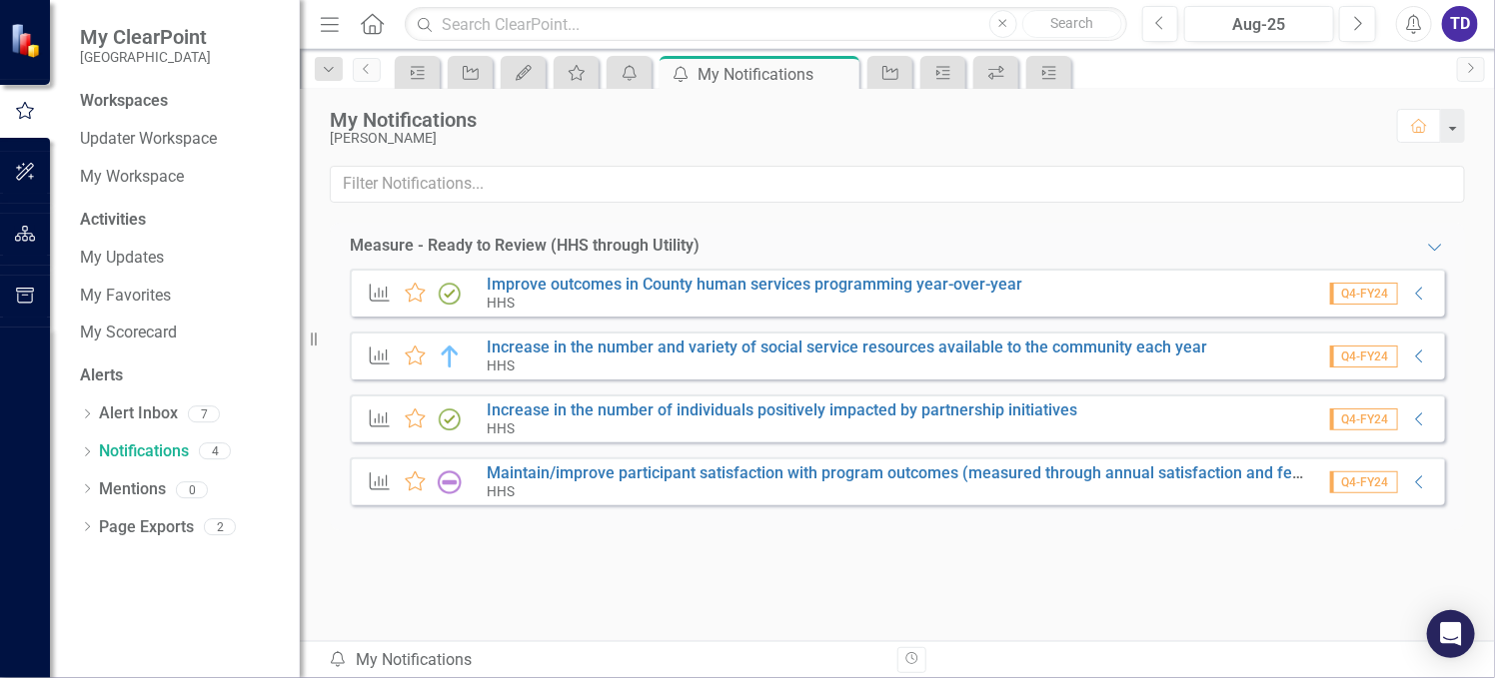
click at [1369, 297] on span "Q4-FY24" at bounding box center [1364, 294] width 68 height 22
click at [1416, 291] on icon at bounding box center [1418, 294] width 7 height 13
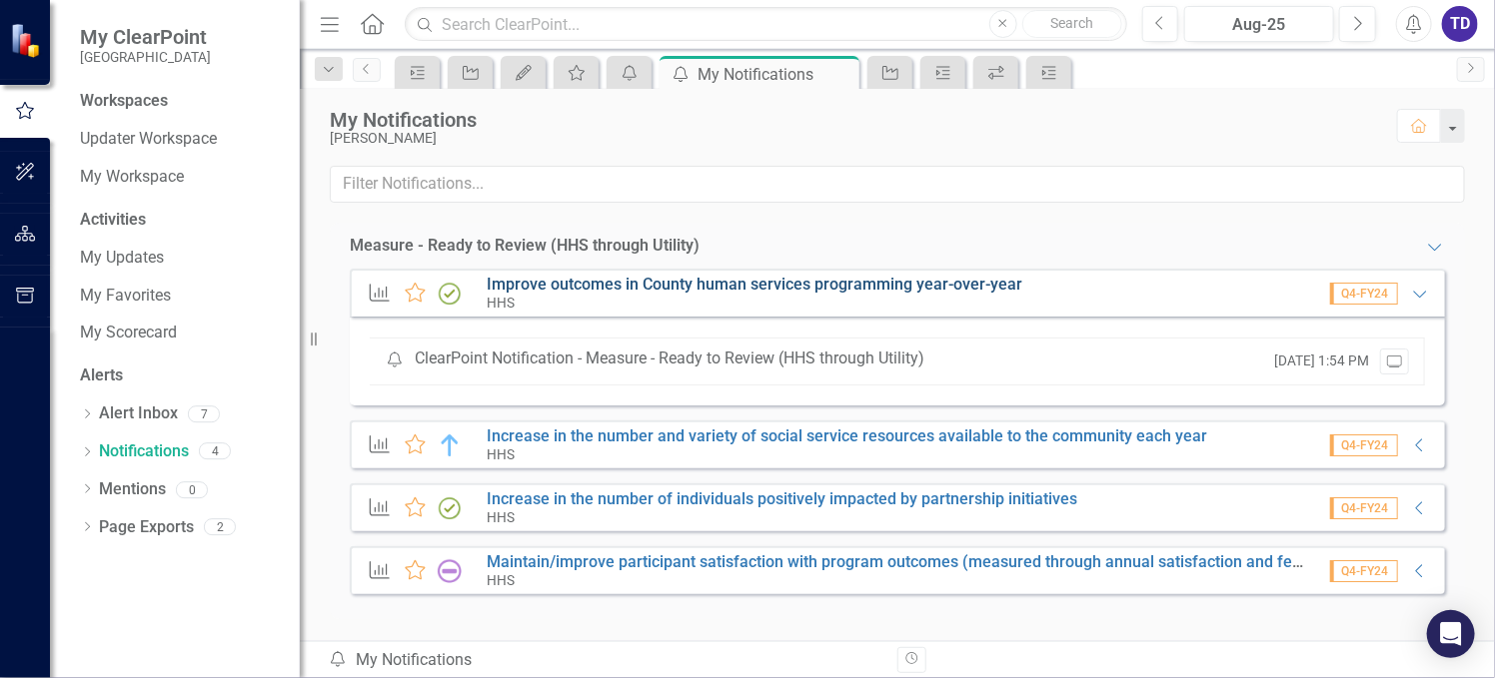
click at [588, 288] on link "Improve outcomes in County human services programming year-over-year" at bounding box center [755, 284] width 536 height 19
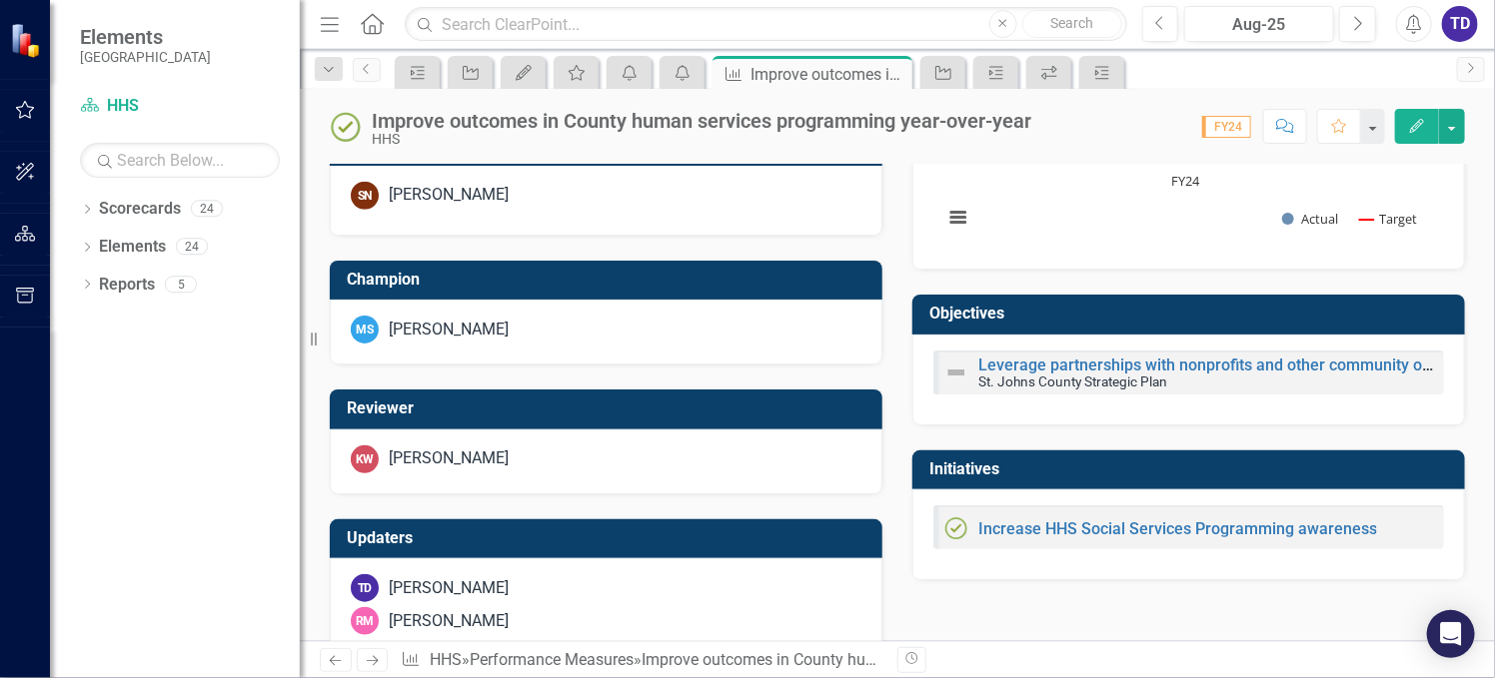
scroll to position [780, 0]
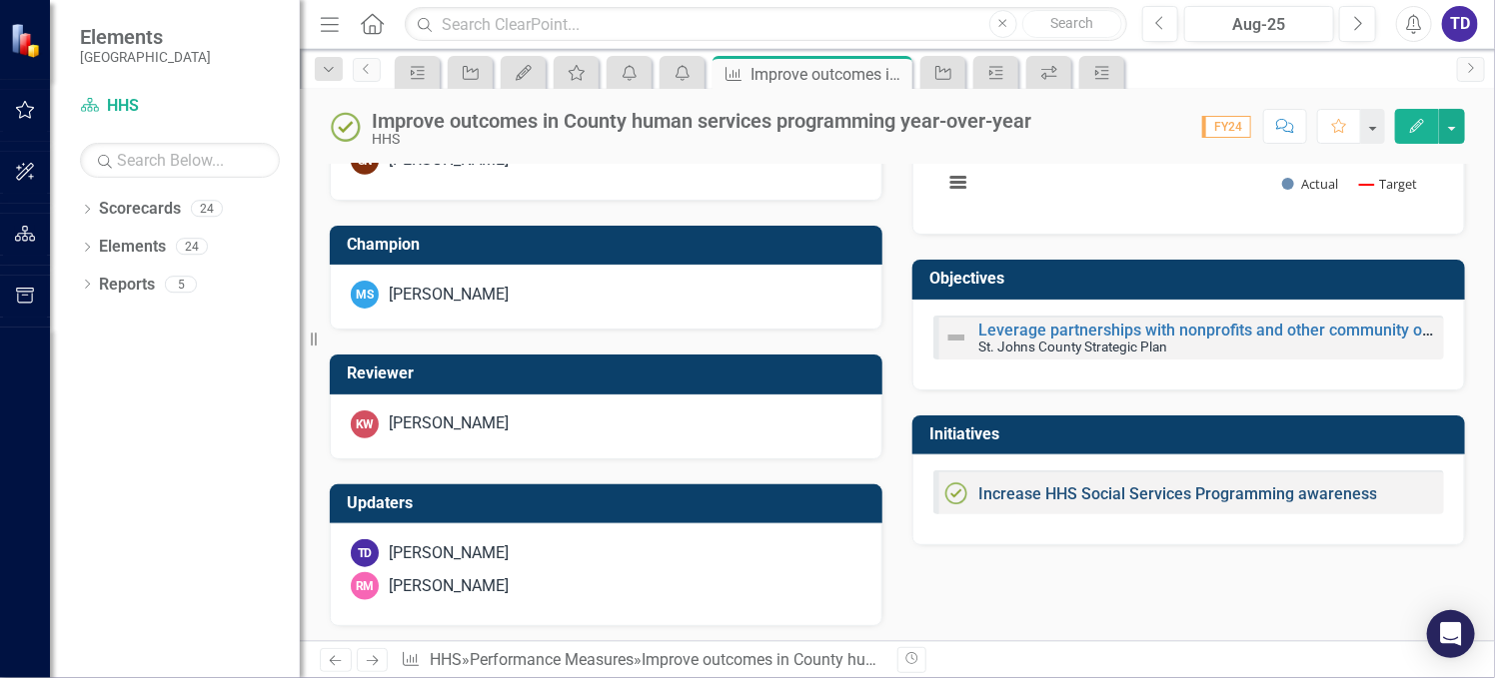
click at [1199, 497] on link "Increase HHS Social Services Programming awareness" at bounding box center [1177, 494] width 399 height 19
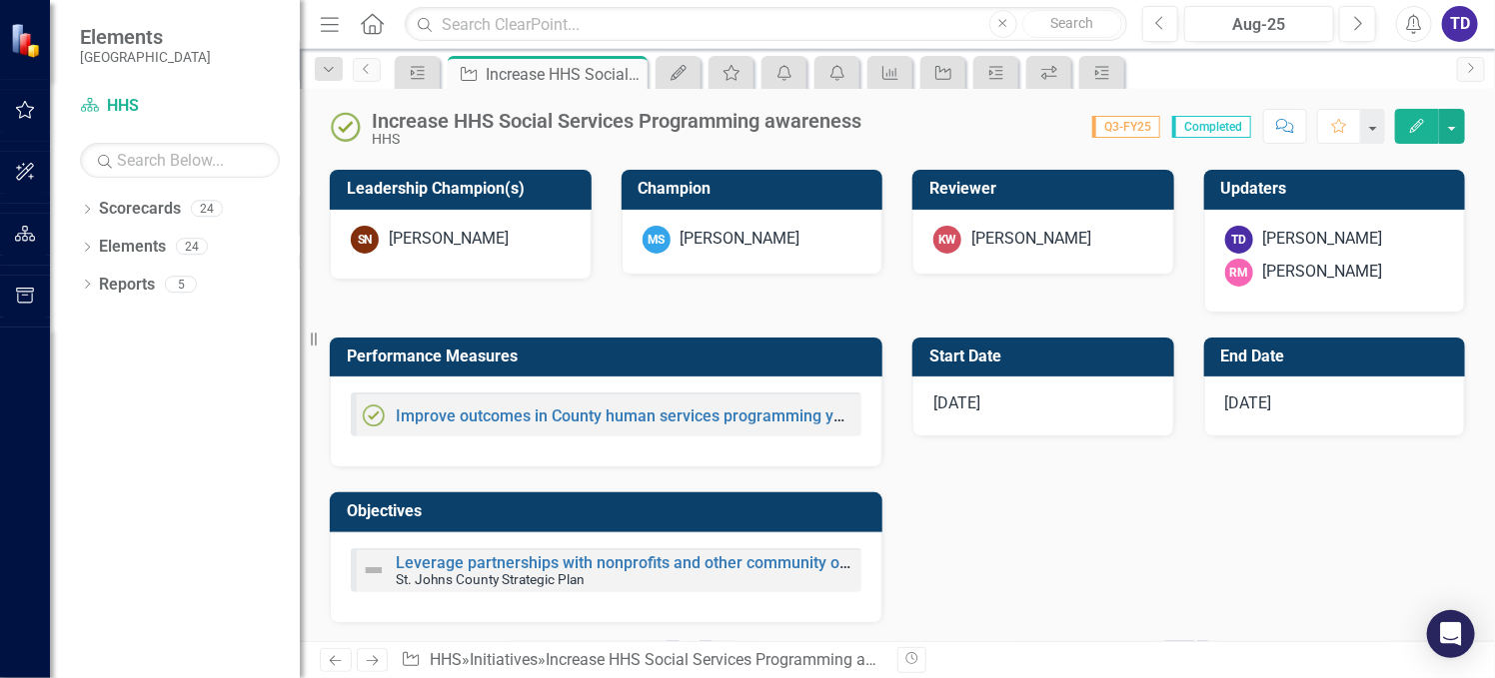
scroll to position [799, 0]
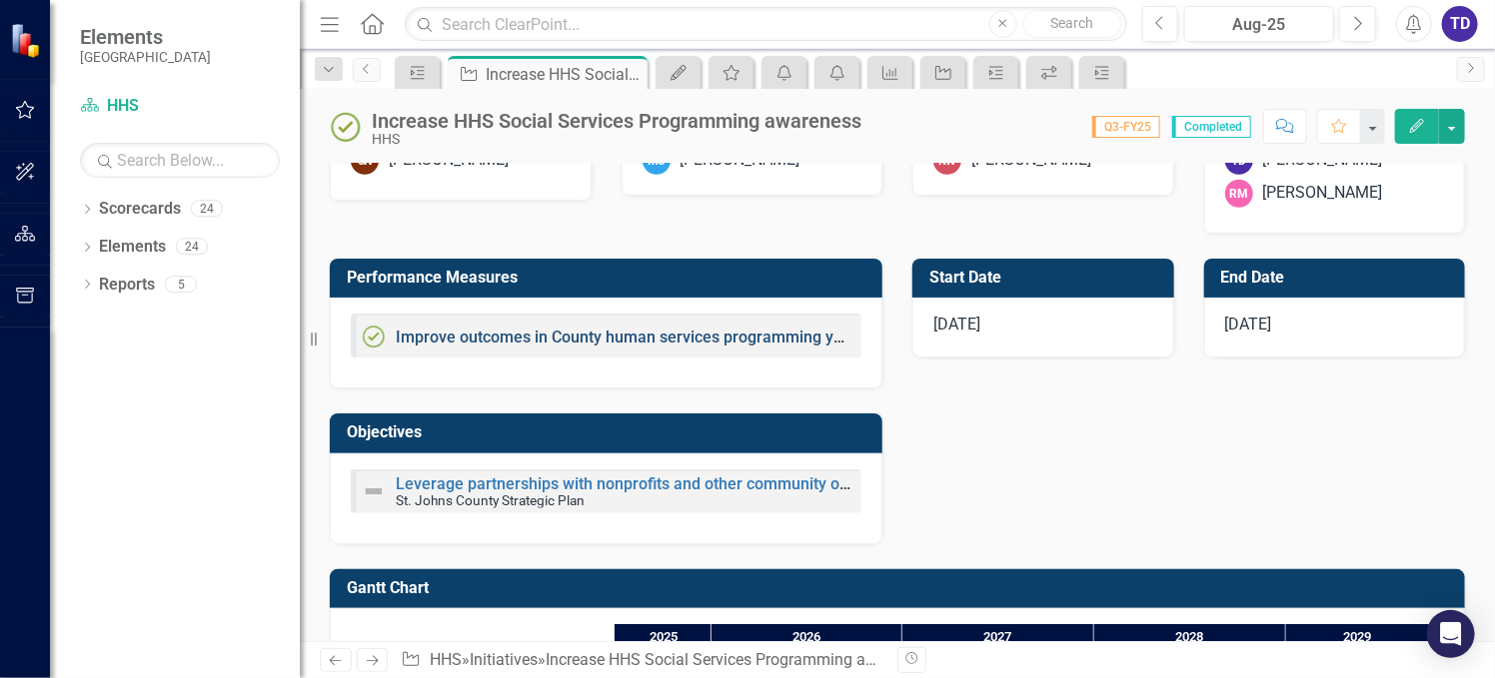
click at [683, 339] on link "Improve outcomes in County human services programming year-over-year" at bounding box center [664, 337] width 536 height 19
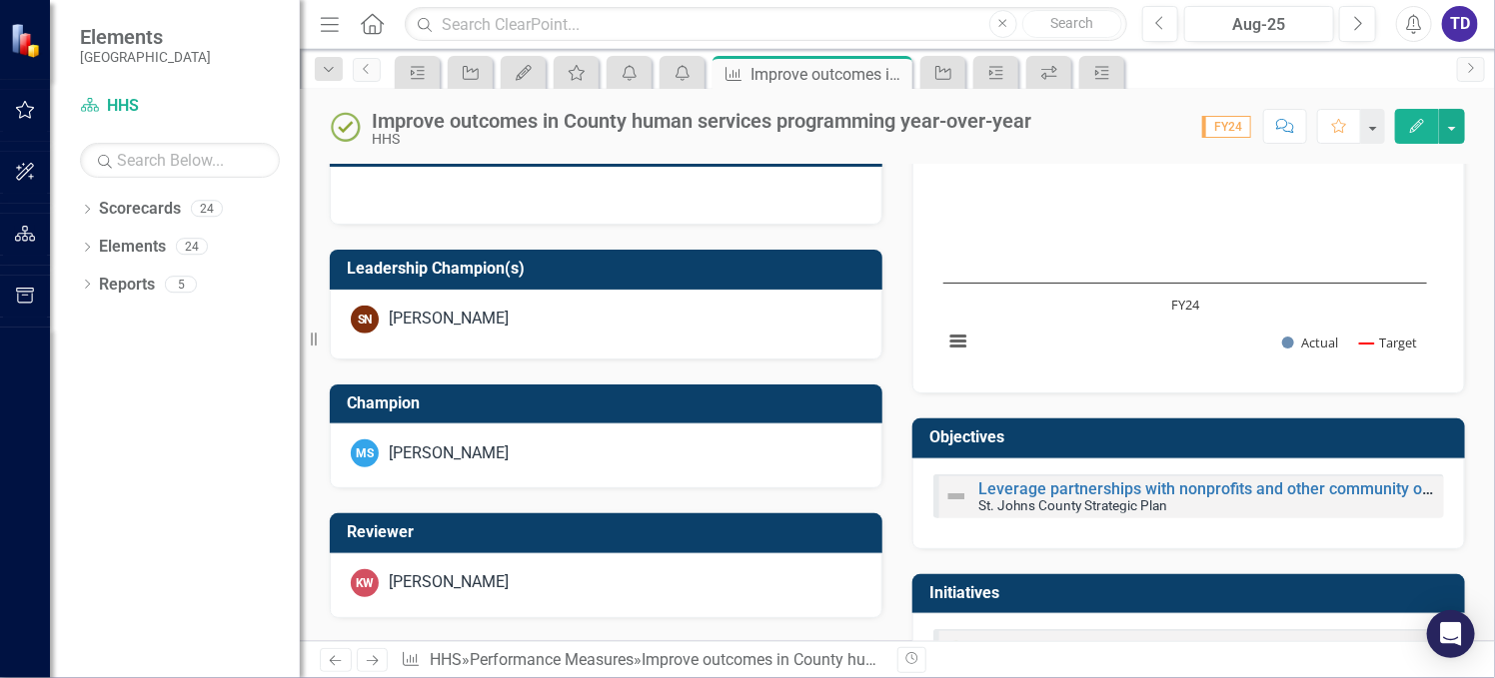
scroll to position [665, 0]
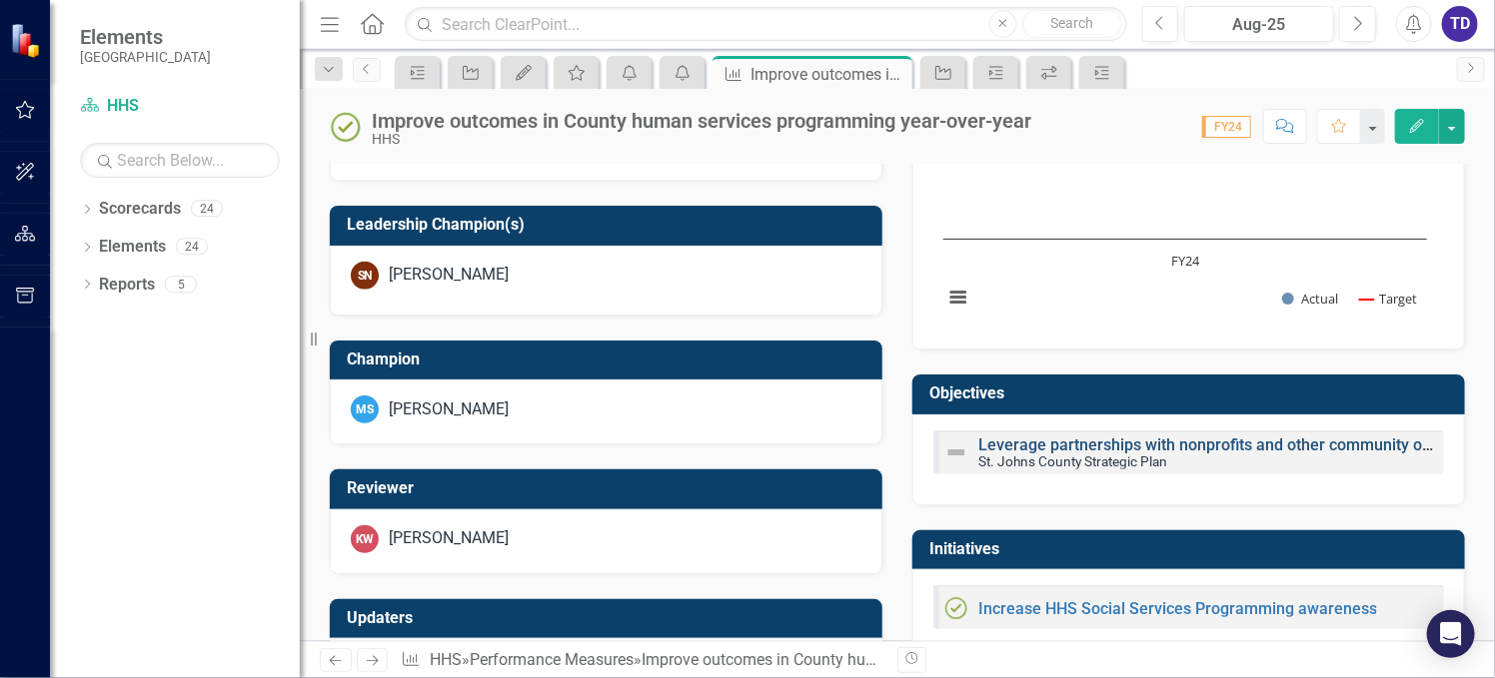
click at [1064, 443] on link "Leverage partnerships with nonprofits and other community organizations to enha…" at bounding box center [1470, 445] width 985 height 19
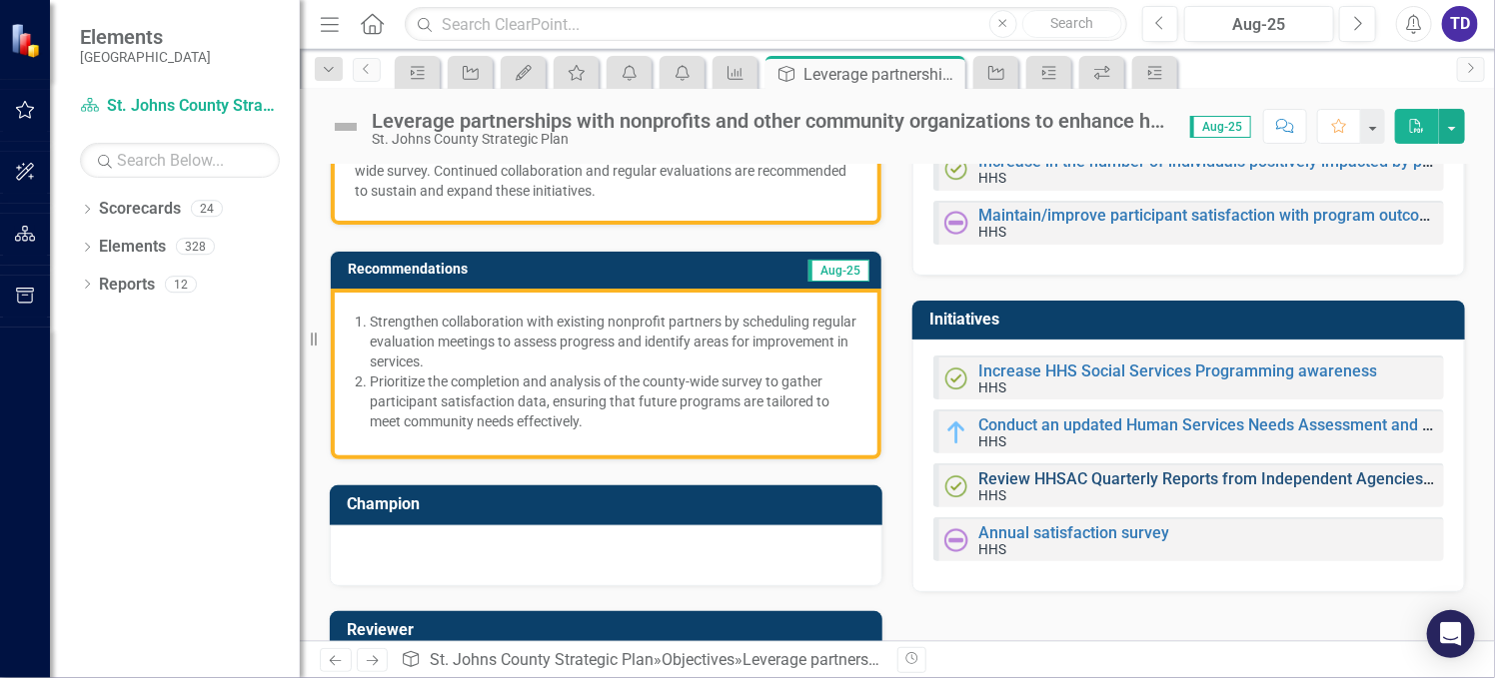
scroll to position [398, 0]
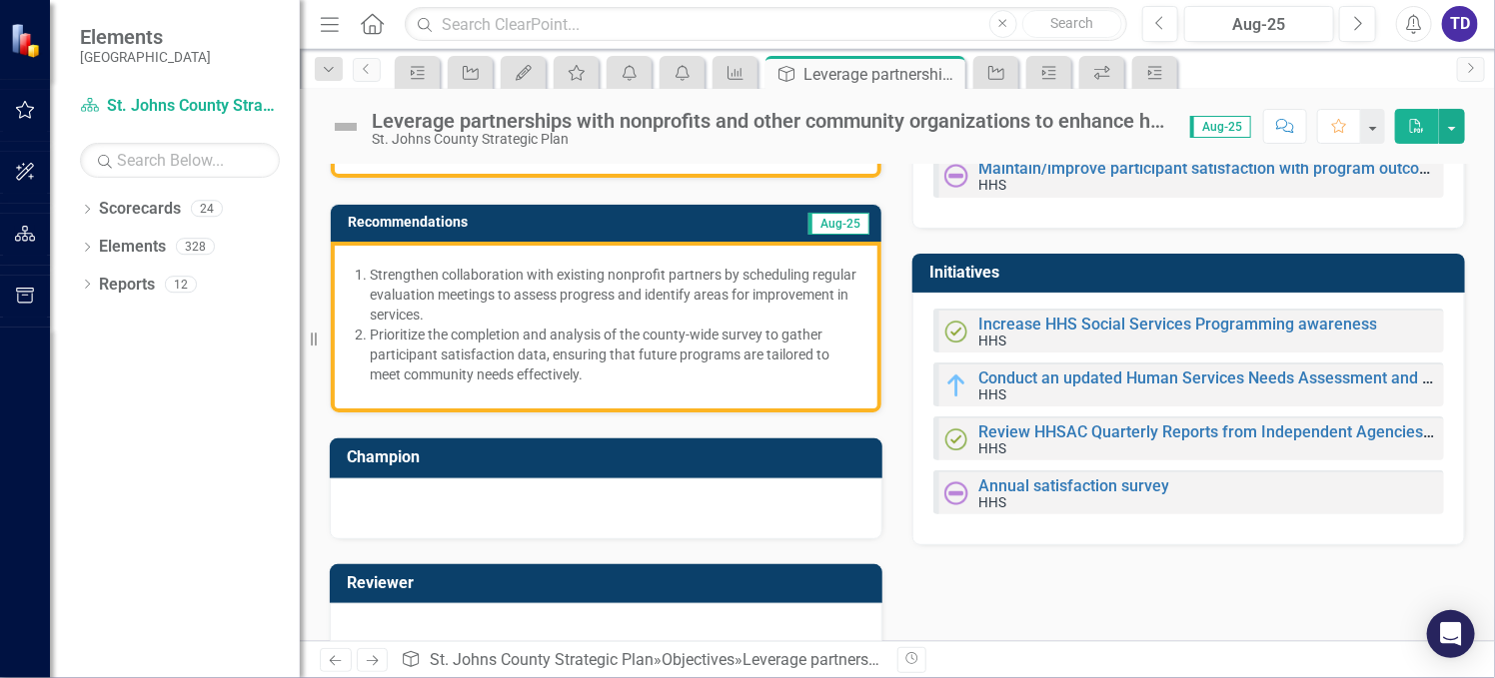
click at [1025, 336] on div "Increase HHS Social Services Programming awareness HHS" at bounding box center [1177, 333] width 399 height 32
click at [1022, 327] on link "Increase HHS Social Services Programming awareness" at bounding box center [1177, 324] width 399 height 19
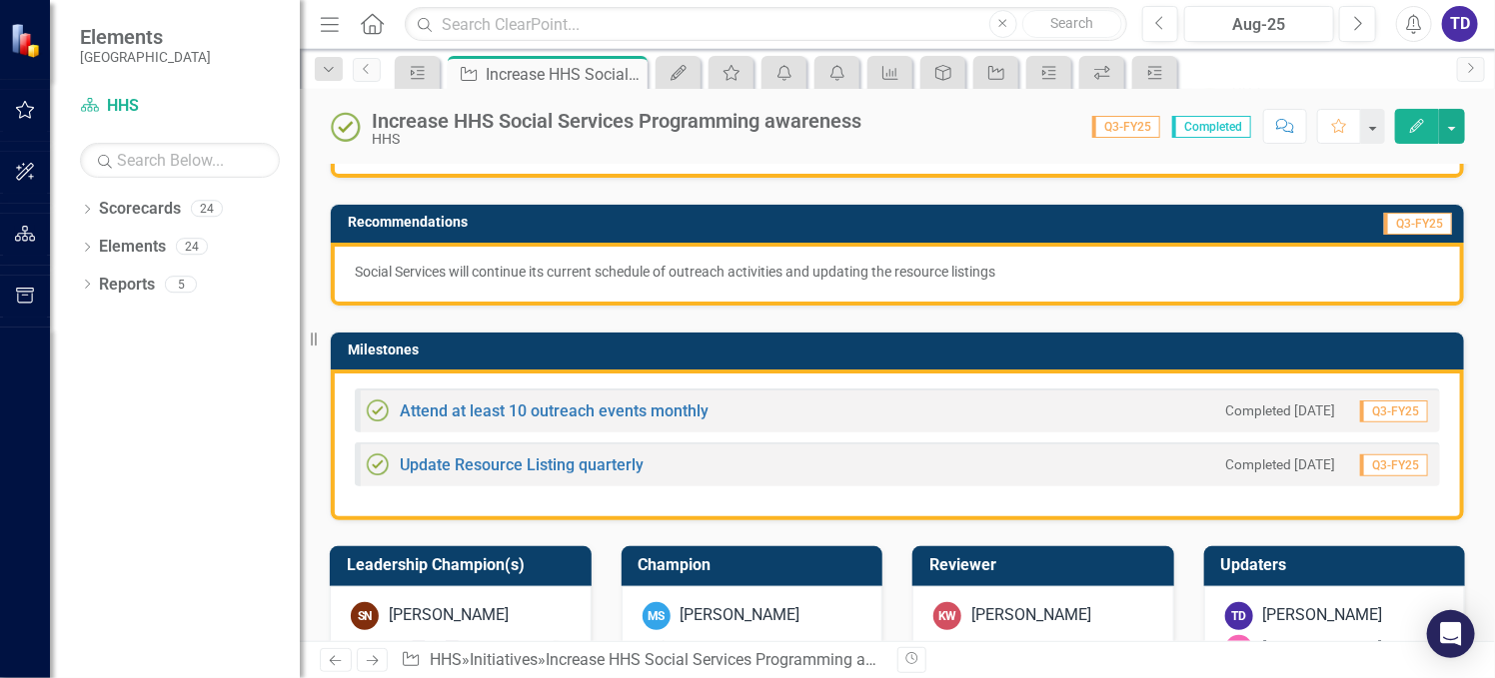
scroll to position [400, 0]
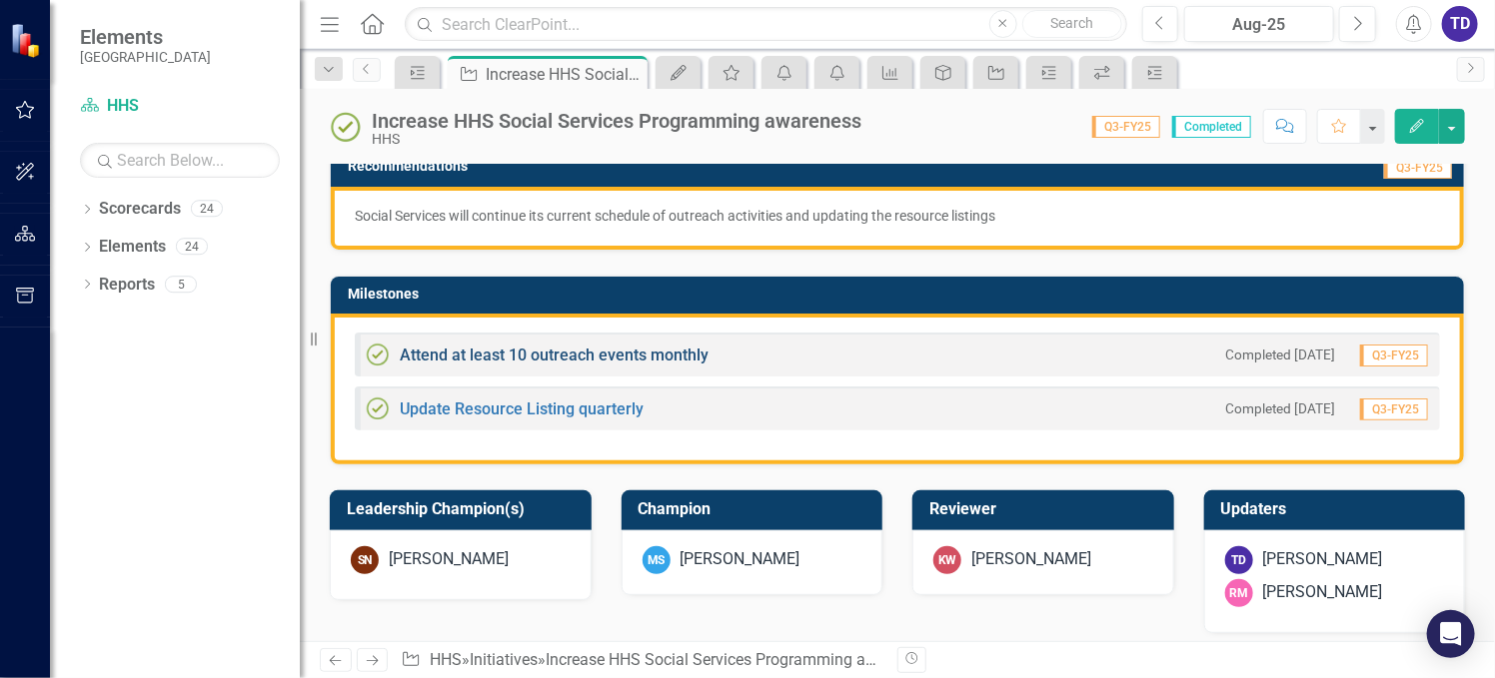
click at [606, 350] on link "Attend at least 10 outreach events monthly" at bounding box center [554, 355] width 309 height 19
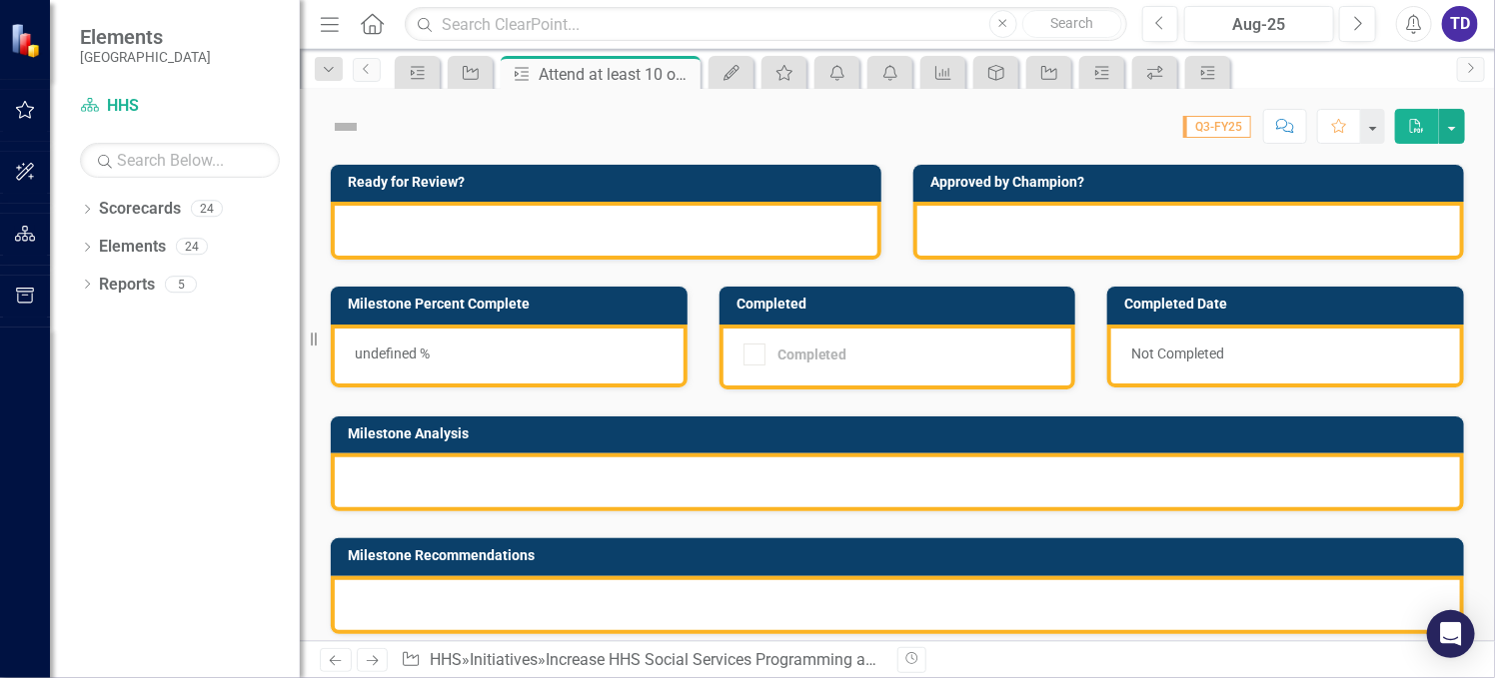
checkbox input "true"
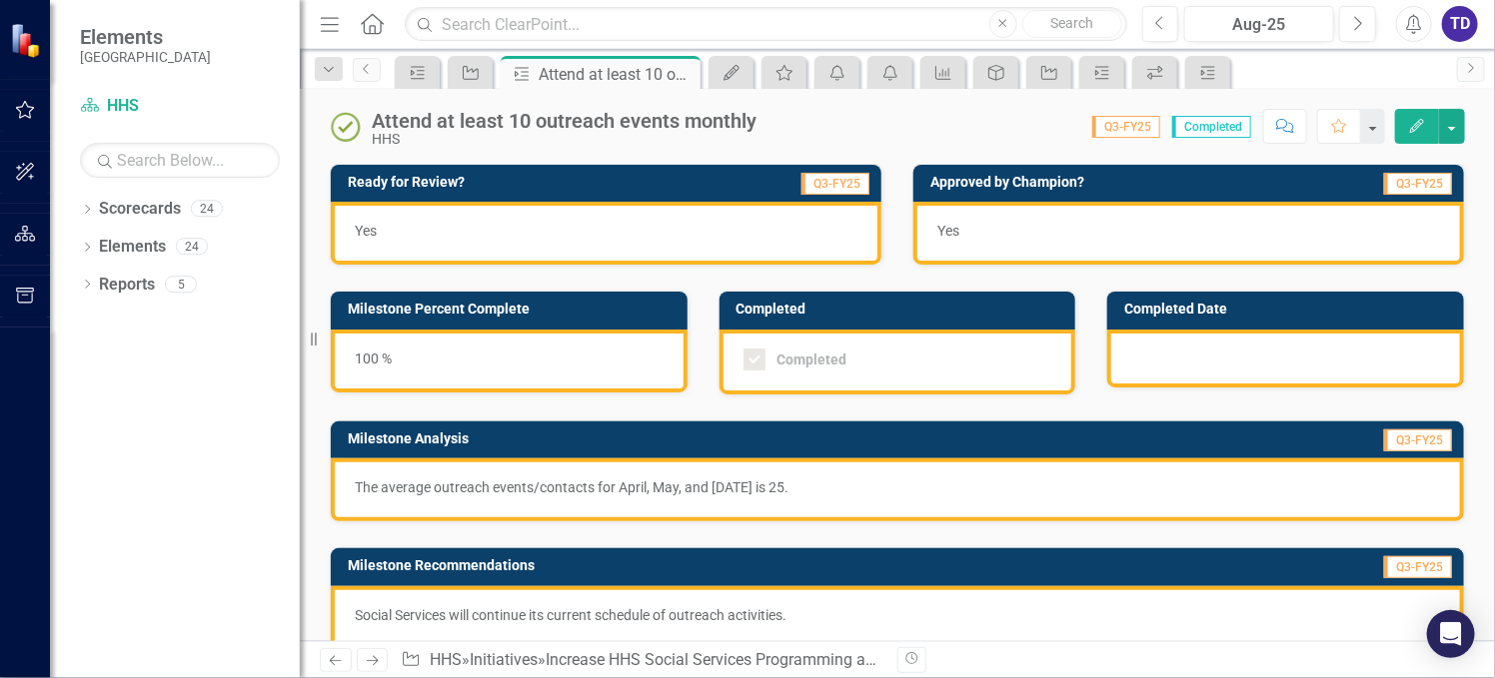
checkbox input "true"
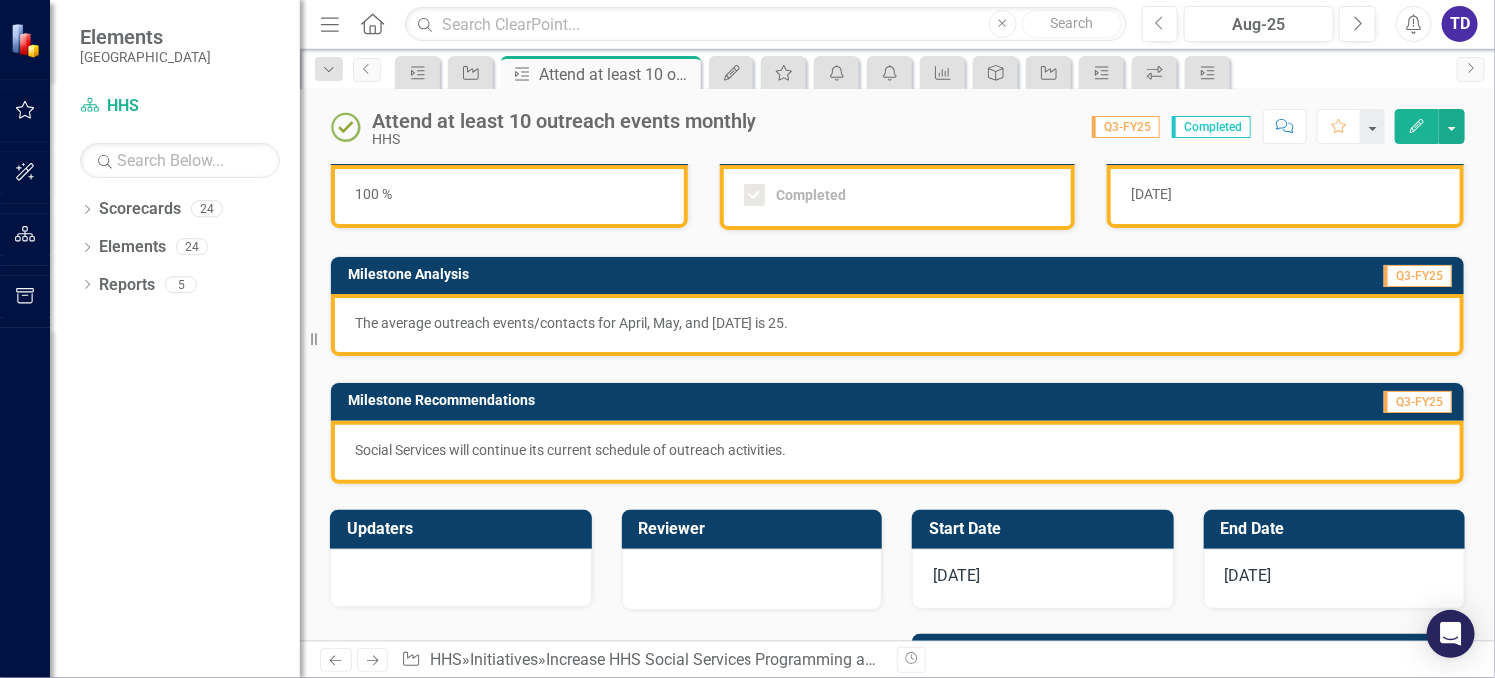
scroll to position [133, 0]
